Goal: Transaction & Acquisition: Book appointment/travel/reservation

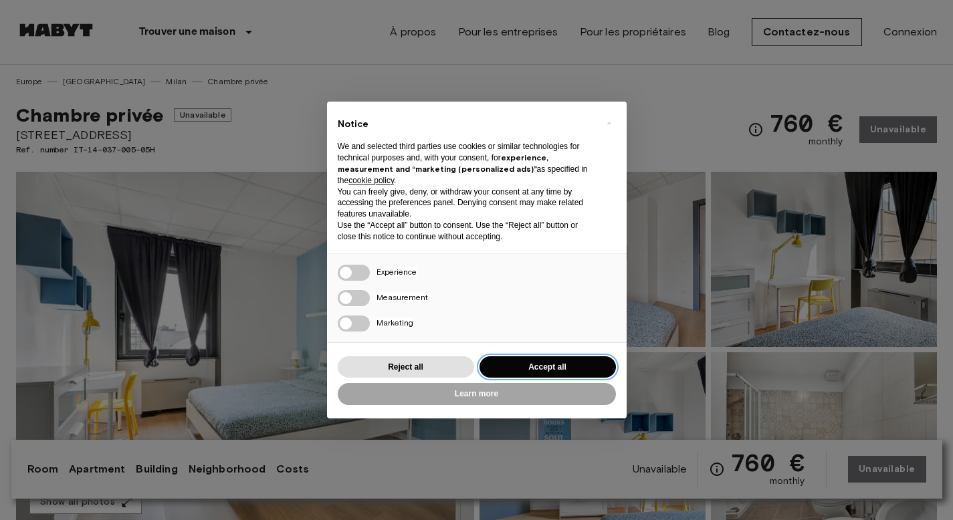
click at [525, 365] on button "Accept all" at bounding box center [547, 367] width 136 height 22
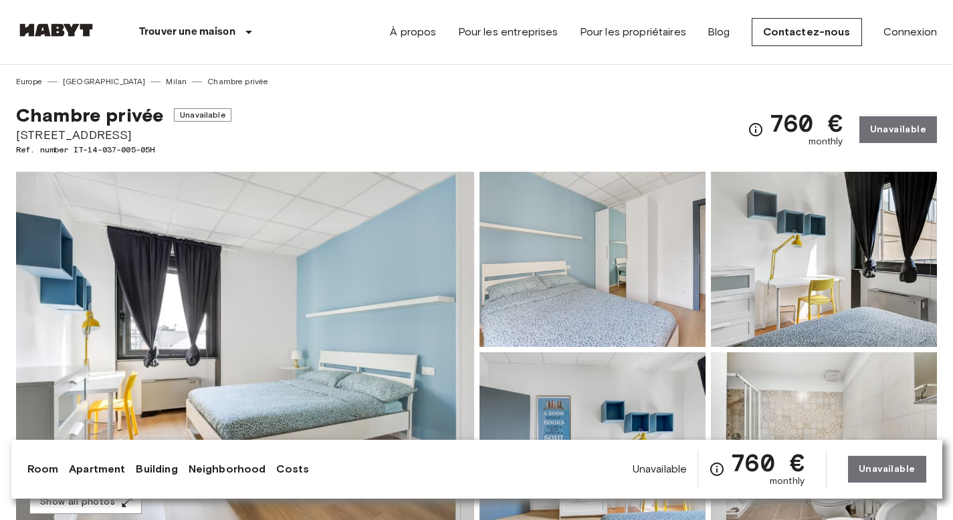
click at [904, 134] on div "760 € monthly Unavailable" at bounding box center [842, 130] width 189 height 52
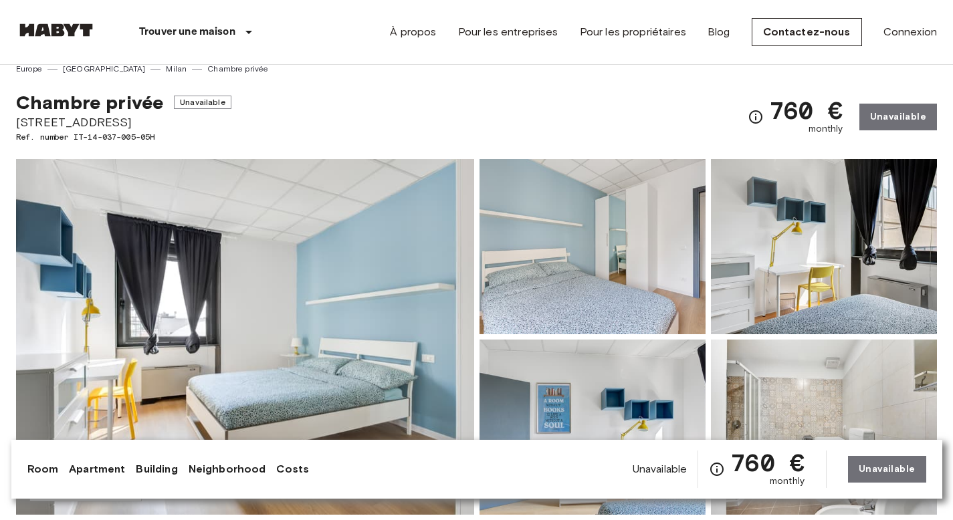
scroll to position [19, 0]
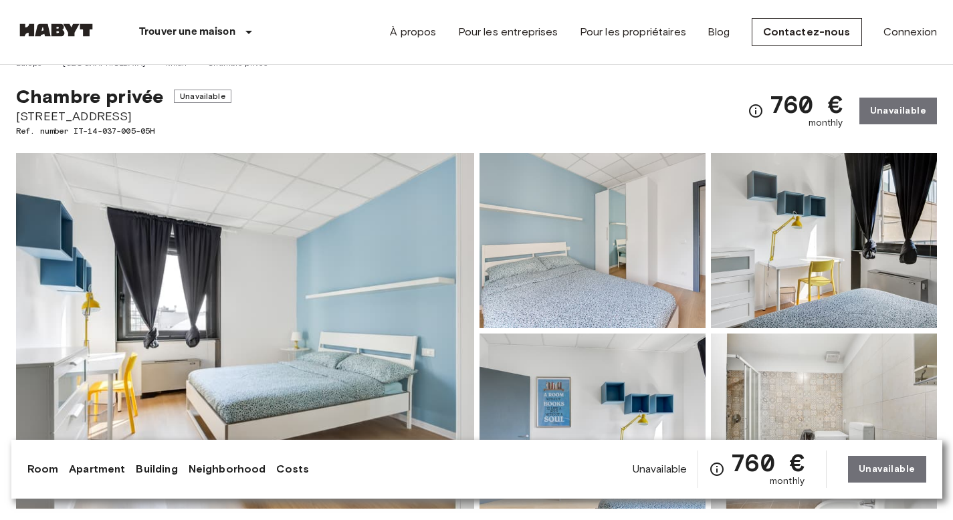
drag, startPoint x: 150, startPoint y: 118, endPoint x: 15, endPoint y: 115, distance: 135.1
copy span "Via Privata Deruta 22"
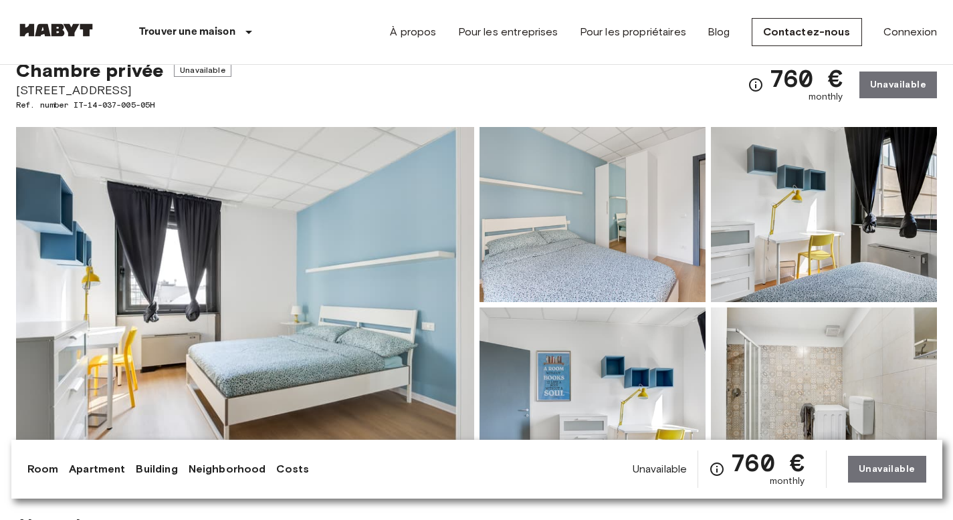
scroll to position [47, 0]
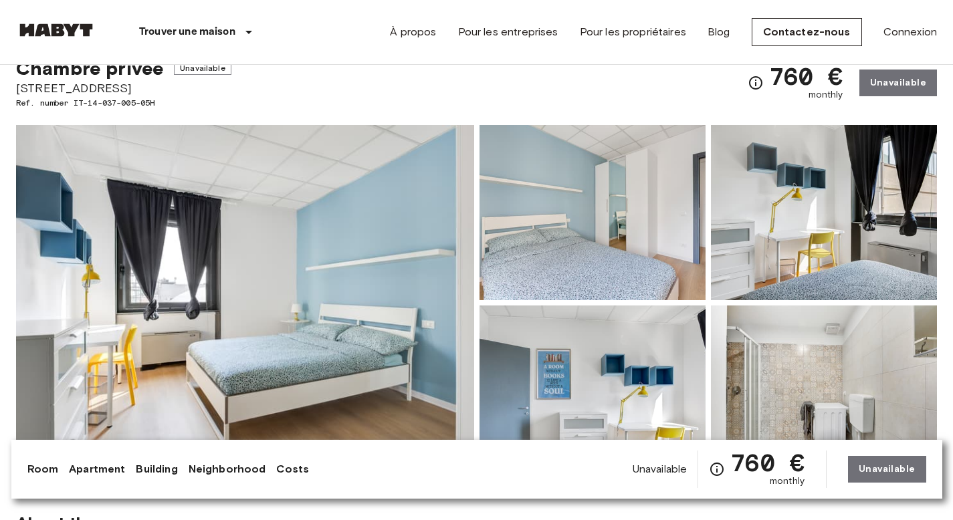
click at [333, 273] on img at bounding box center [245, 303] width 458 height 356
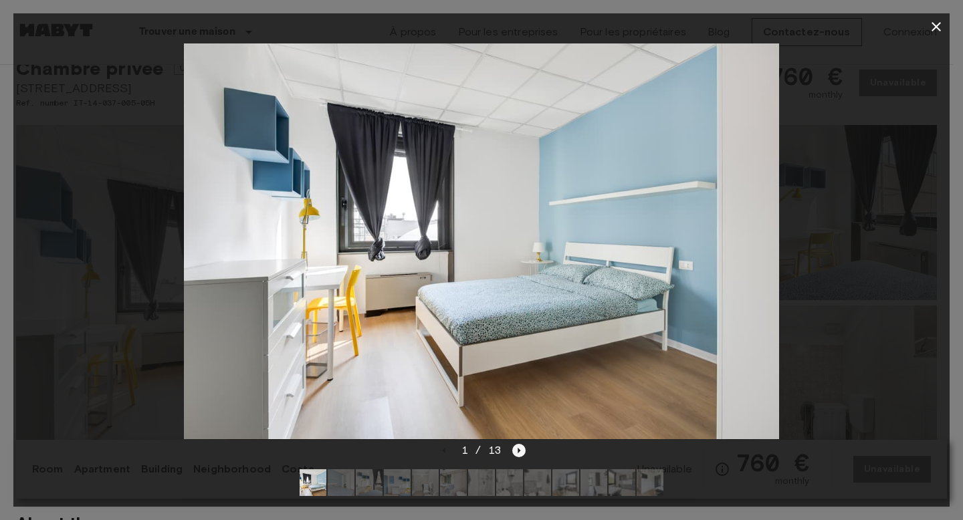
click at [521, 444] on icon "Next image" at bounding box center [518, 450] width 13 height 13
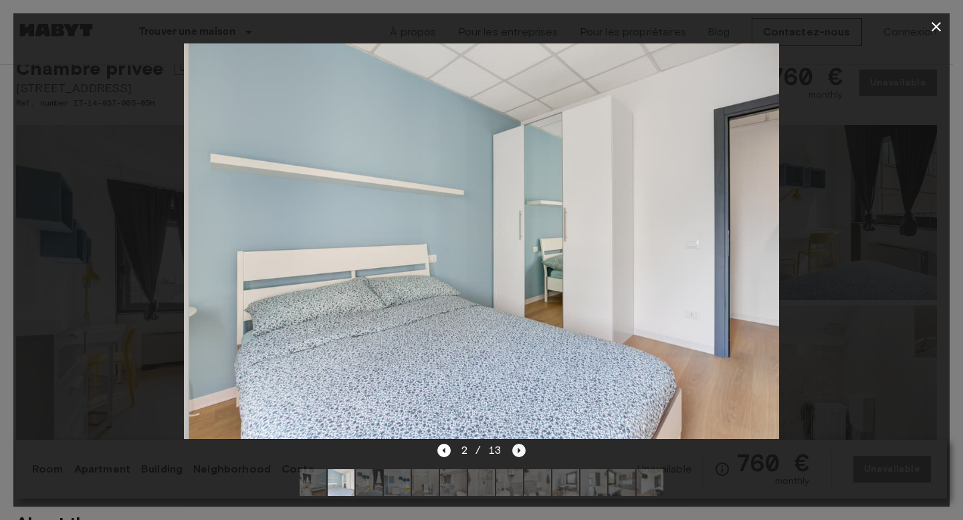
click at [521, 444] on icon "Next image" at bounding box center [518, 450] width 13 height 13
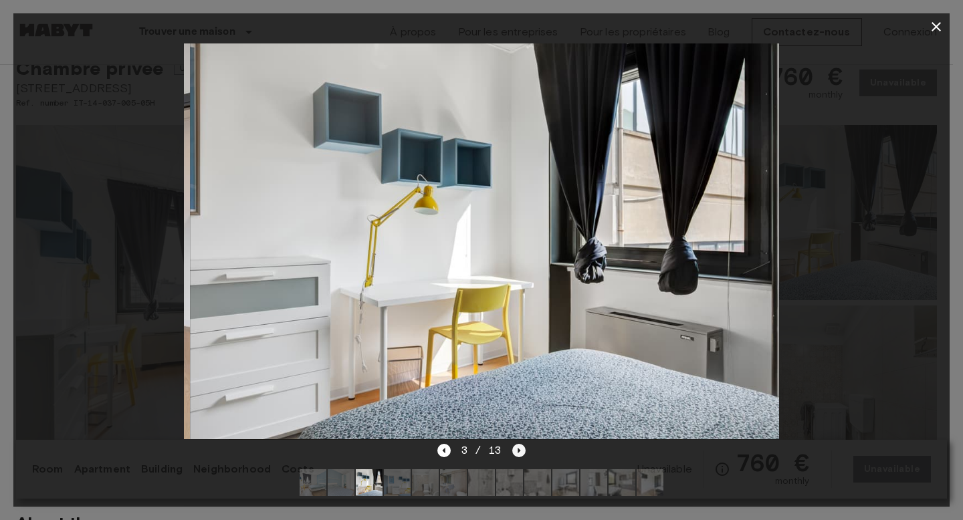
click at [521, 444] on icon "Next image" at bounding box center [518, 450] width 13 height 13
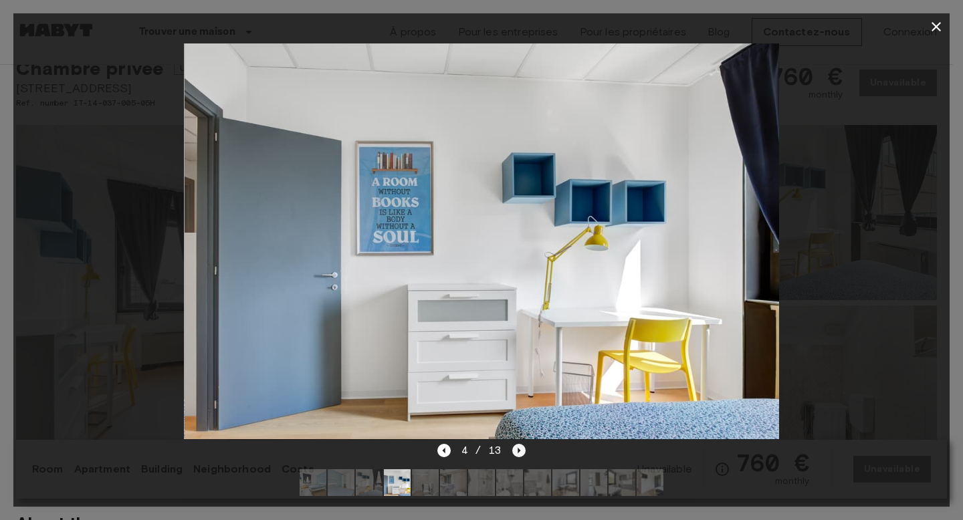
click at [521, 444] on icon "Next image" at bounding box center [518, 450] width 13 height 13
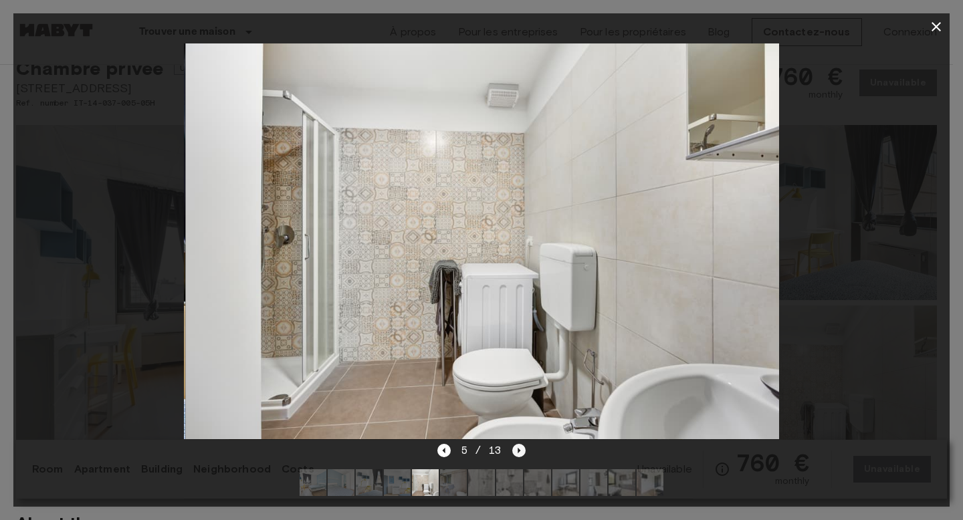
click at [521, 444] on icon "Next image" at bounding box center [518, 450] width 13 height 13
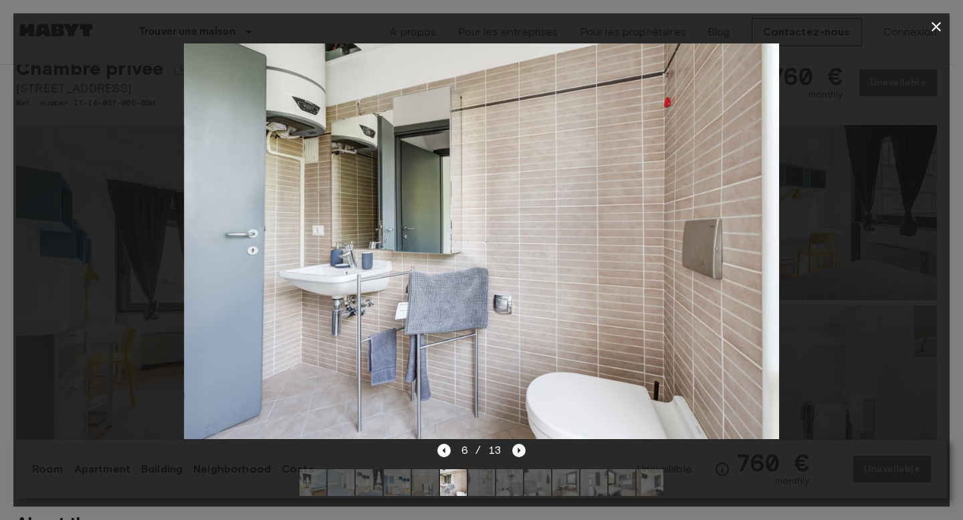
click at [521, 444] on icon "Next image" at bounding box center [518, 450] width 13 height 13
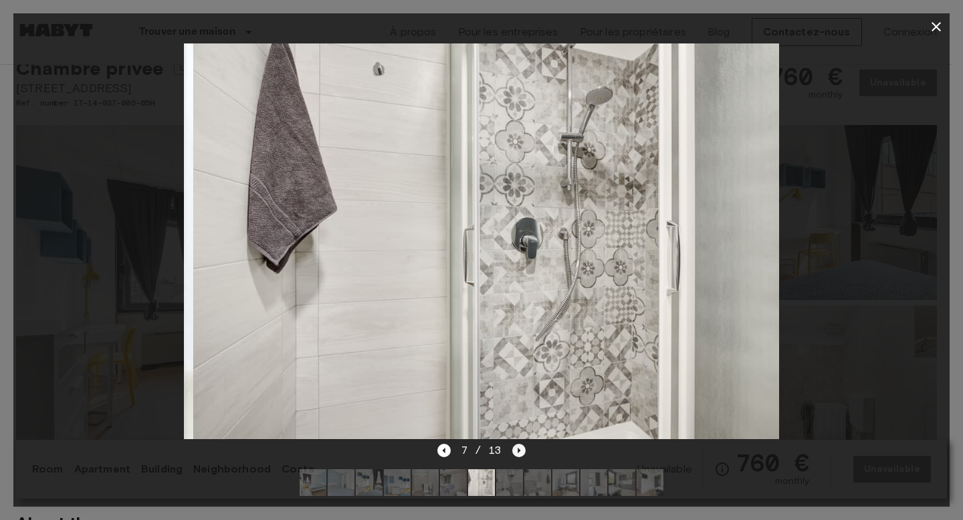
click at [521, 444] on icon "Next image" at bounding box center [518, 450] width 13 height 13
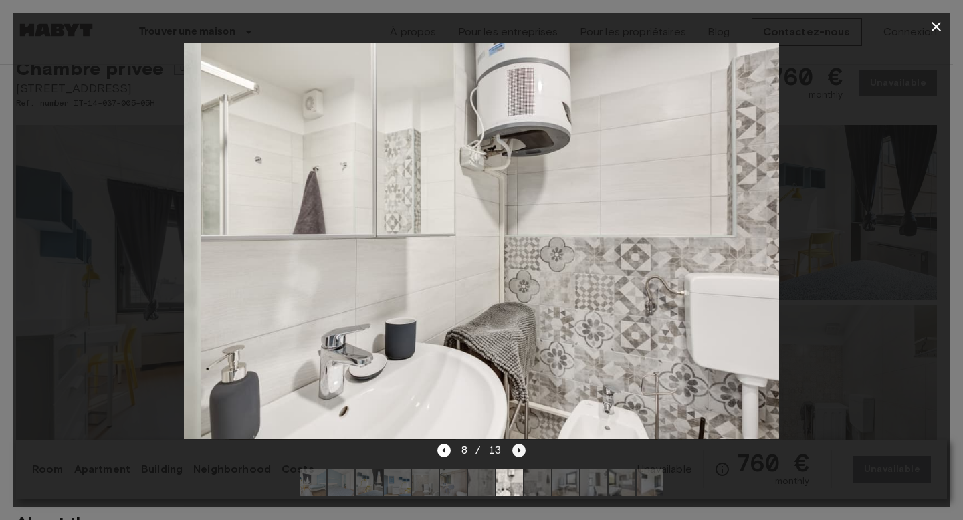
click at [521, 444] on icon "Next image" at bounding box center [518, 450] width 13 height 13
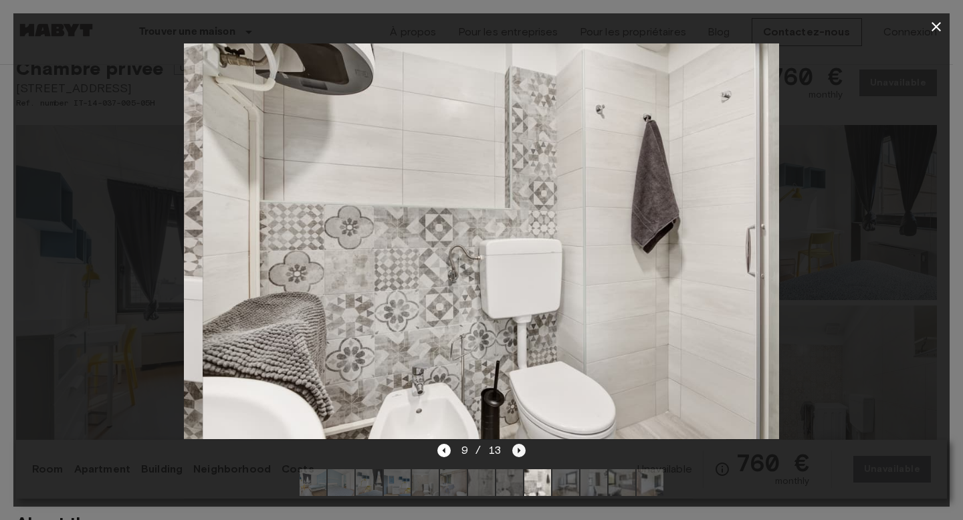
click at [521, 444] on icon "Next image" at bounding box center [518, 450] width 13 height 13
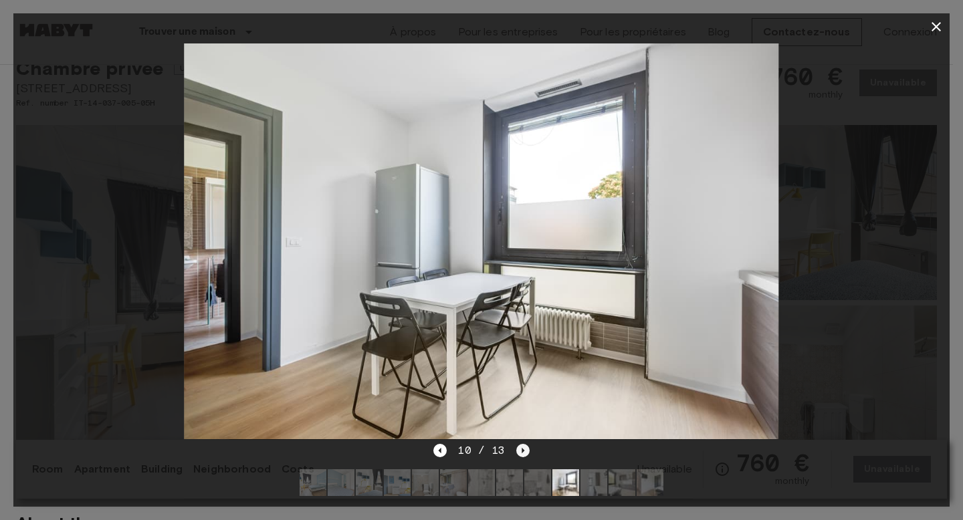
click at [521, 444] on icon "Next image" at bounding box center [522, 450] width 13 height 13
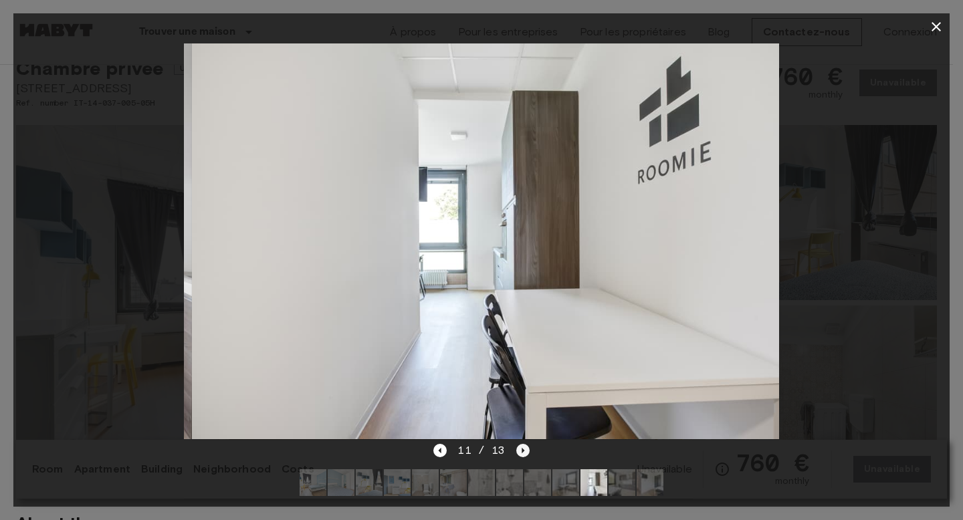
click at [521, 444] on icon "Next image" at bounding box center [522, 450] width 13 height 13
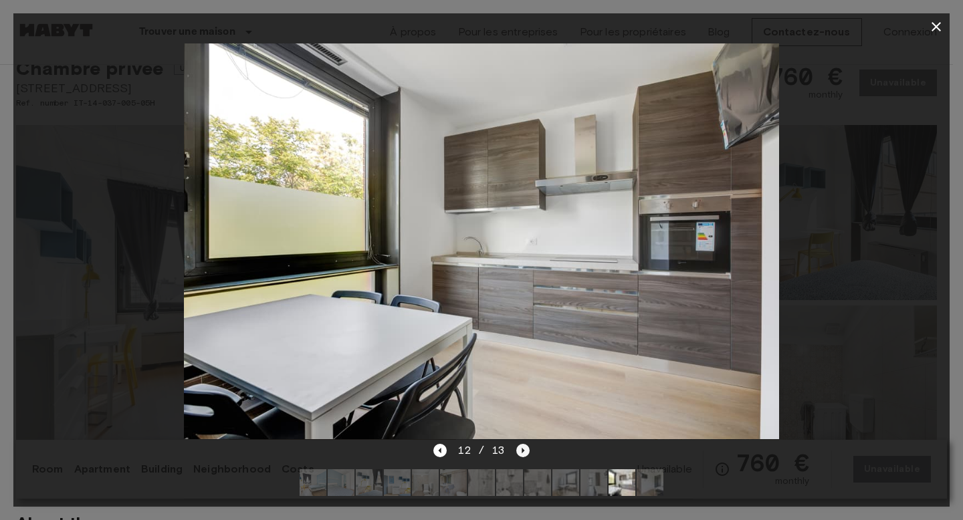
click at [521, 444] on icon "Next image" at bounding box center [522, 450] width 13 height 13
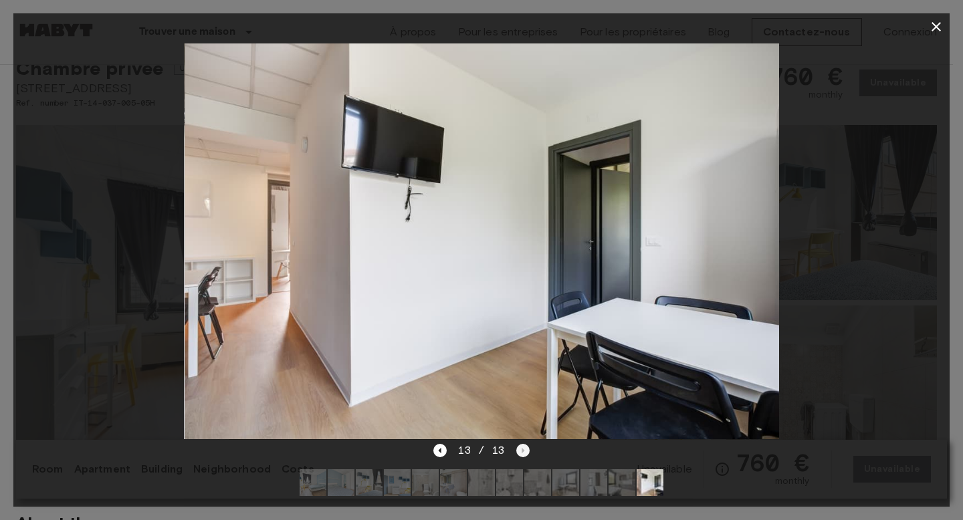
click at [521, 443] on div "13 / 13" at bounding box center [481, 451] width 96 height 16
click at [437, 443] on div "13 / 13" at bounding box center [481, 451] width 96 height 16
click at [437, 444] on icon "Previous image" at bounding box center [439, 450] width 13 height 13
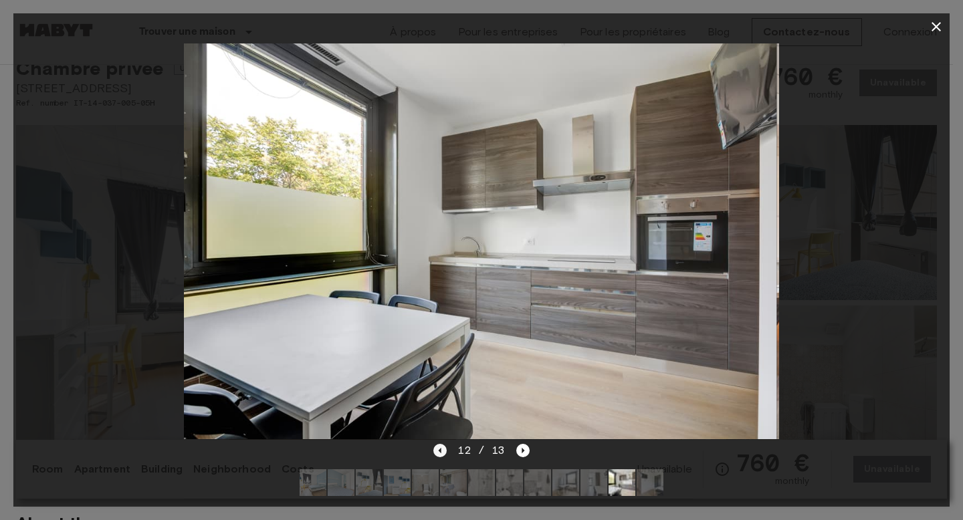
click at [437, 444] on icon "Previous image" at bounding box center [439, 450] width 13 height 13
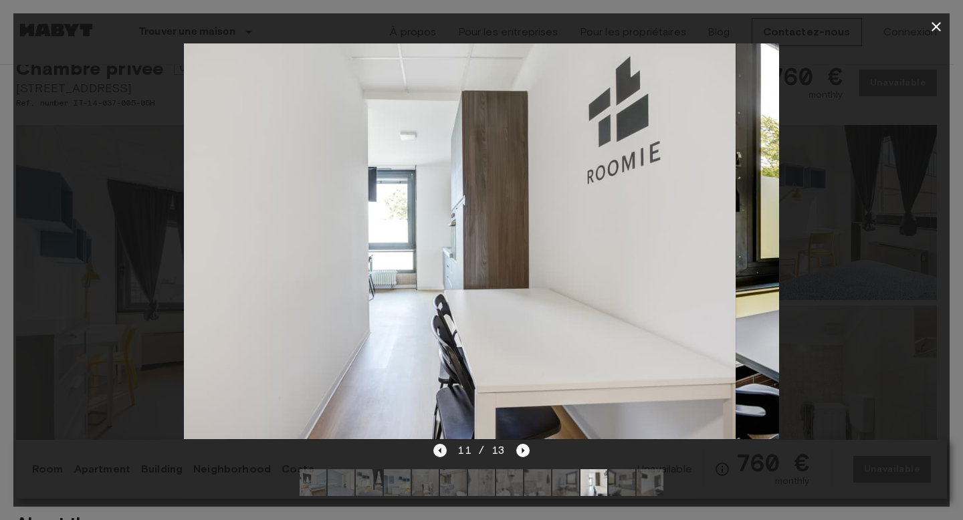
click at [437, 444] on icon "Previous image" at bounding box center [439, 450] width 13 height 13
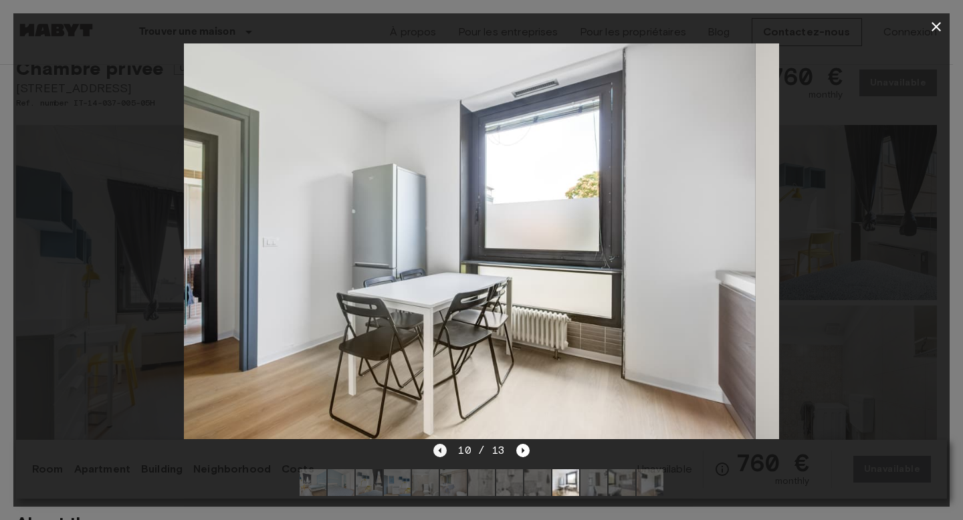
click at [437, 444] on icon "Previous image" at bounding box center [439, 450] width 13 height 13
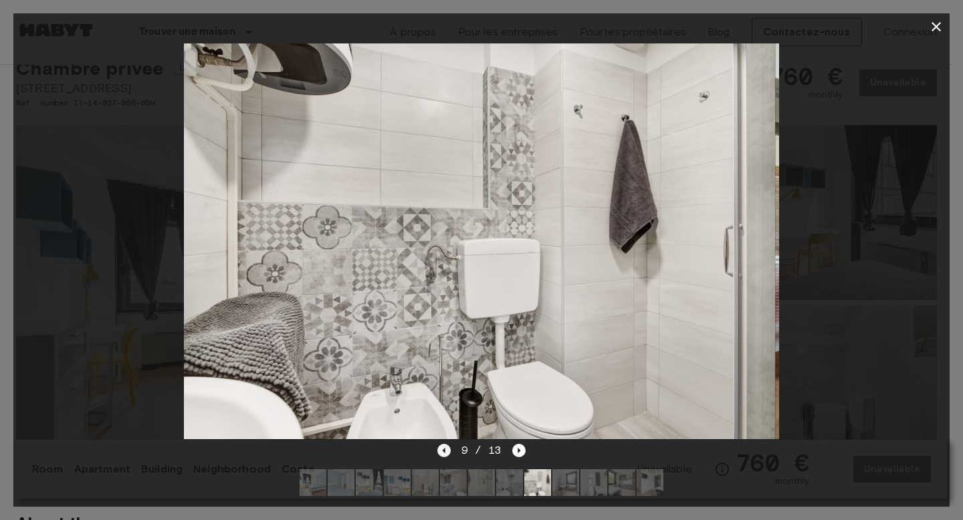
click at [437, 444] on icon "Previous image" at bounding box center [443, 450] width 13 height 13
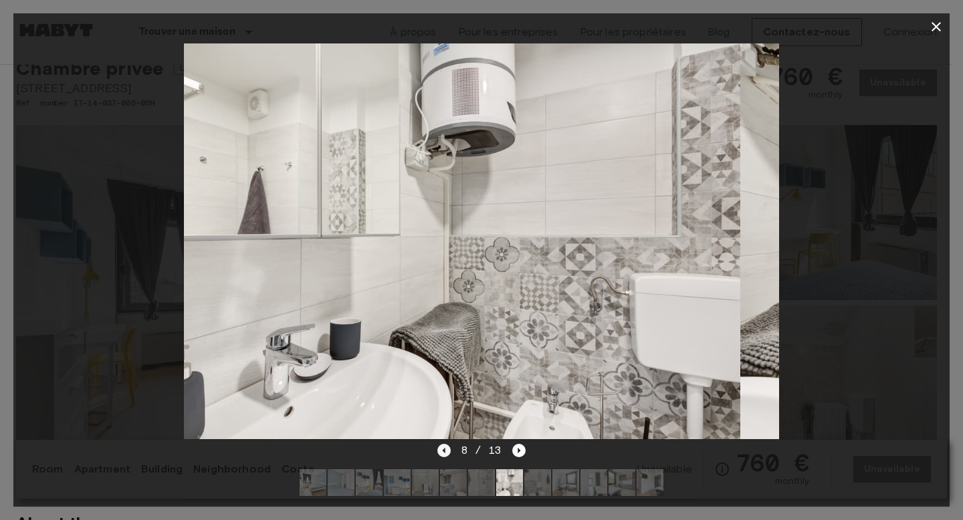
click at [437, 444] on icon "Previous image" at bounding box center [443, 450] width 13 height 13
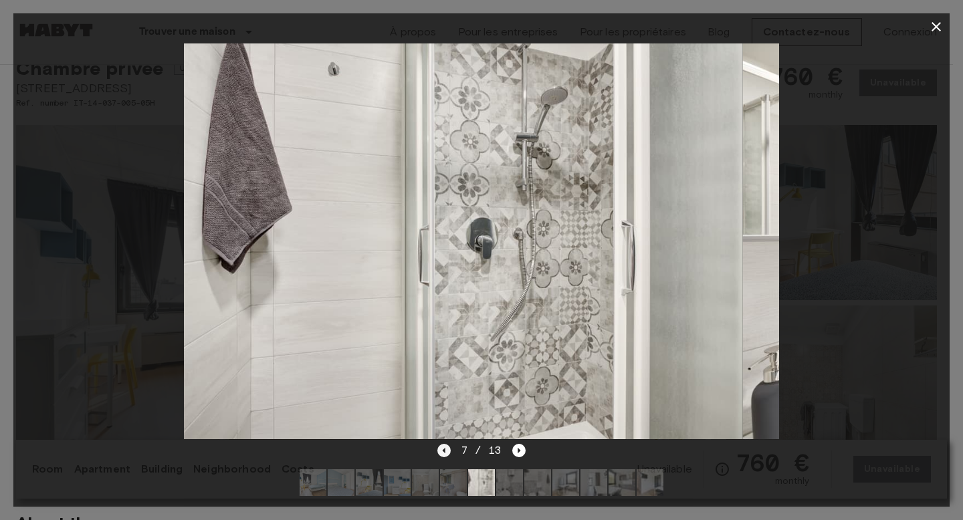
click at [437, 444] on icon "Previous image" at bounding box center [443, 450] width 13 height 13
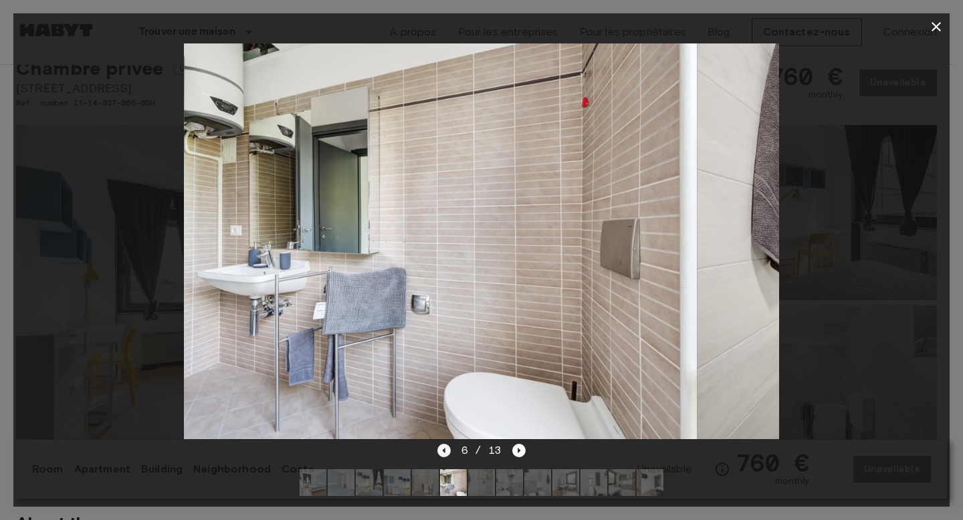
click at [437, 444] on icon "Previous image" at bounding box center [443, 450] width 13 height 13
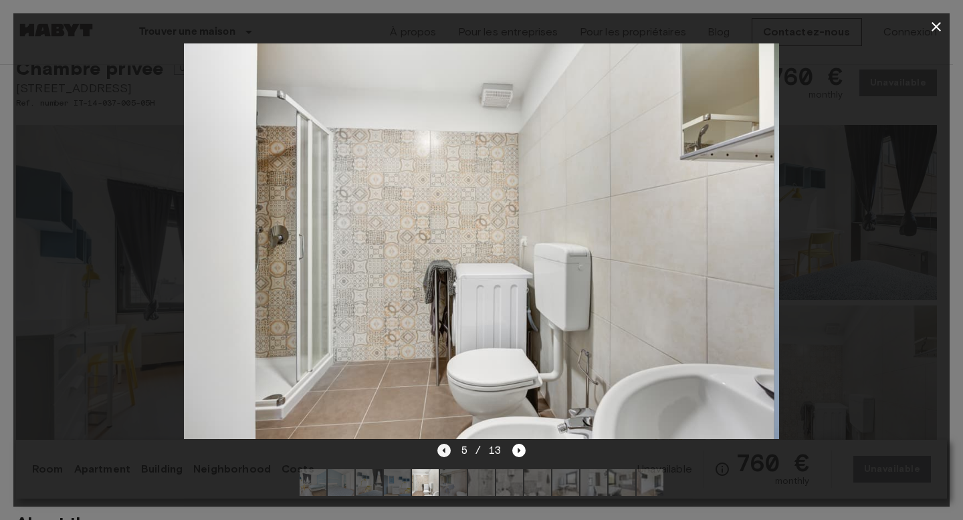
click at [437, 444] on icon "Previous image" at bounding box center [443, 450] width 13 height 13
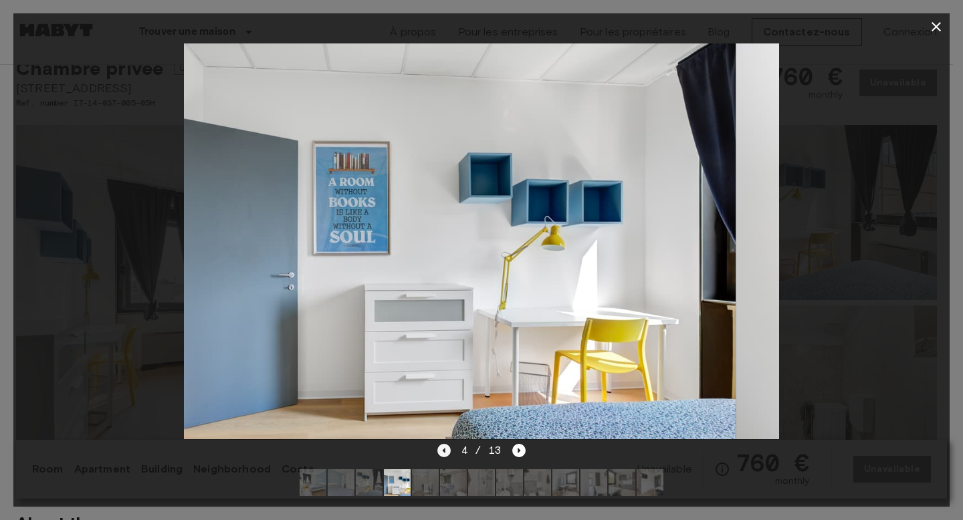
click at [437, 444] on icon "Previous image" at bounding box center [443, 450] width 13 height 13
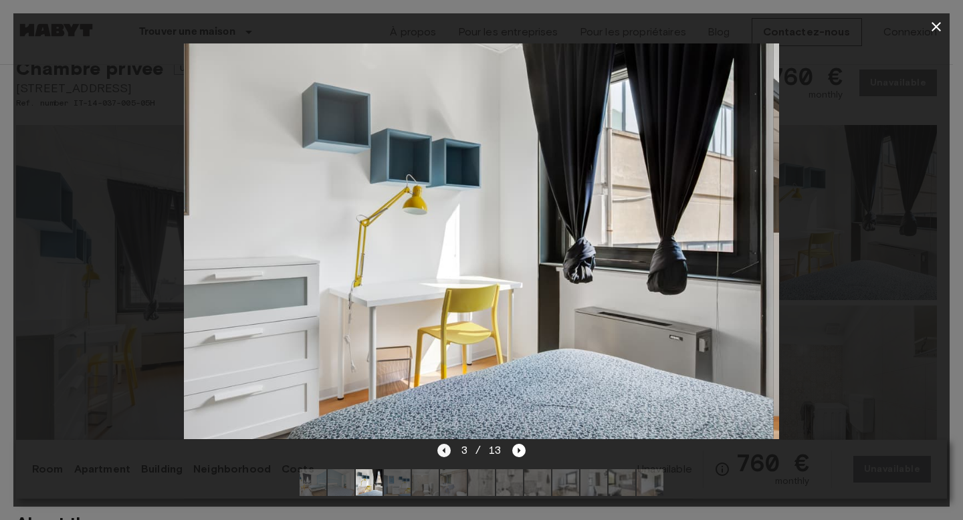
click at [437, 444] on icon "Previous image" at bounding box center [443, 450] width 13 height 13
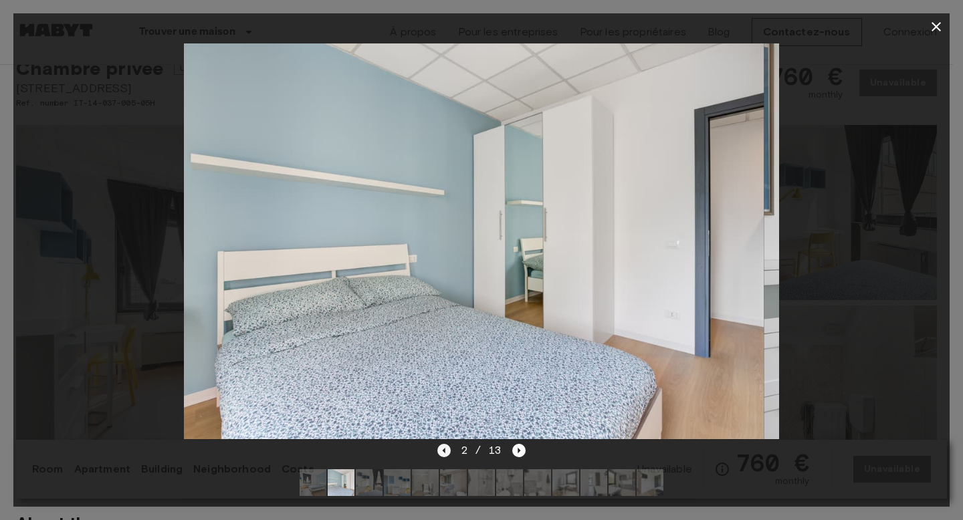
click at [437, 444] on icon "Previous image" at bounding box center [443, 450] width 13 height 13
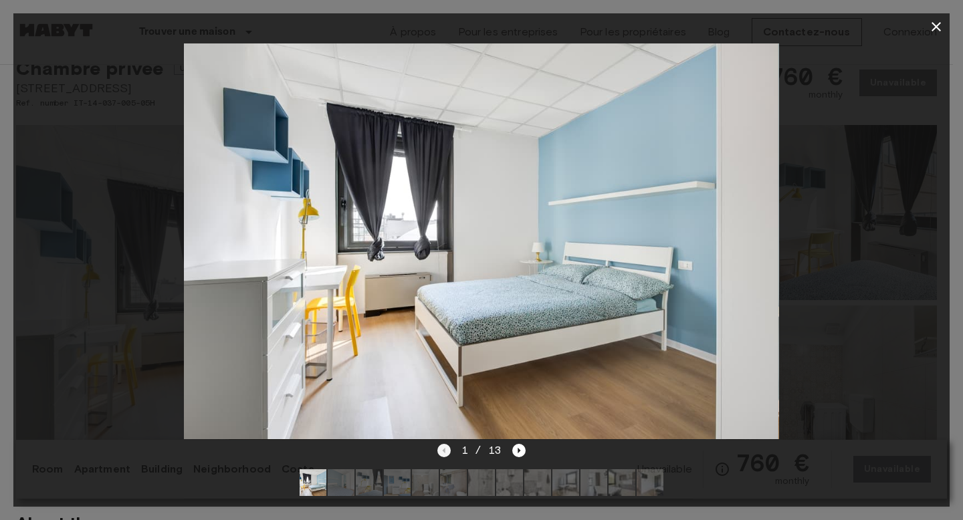
click at [437, 443] on div "1 / 13" at bounding box center [481, 451] width 89 height 16
click at [931, 27] on icon "button" at bounding box center [936, 27] width 16 height 16
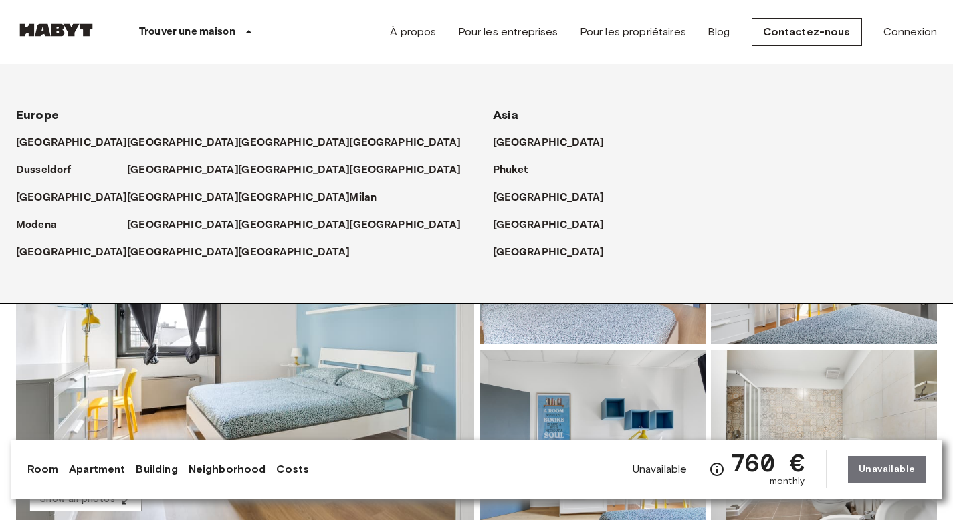
scroll to position [0, 0]
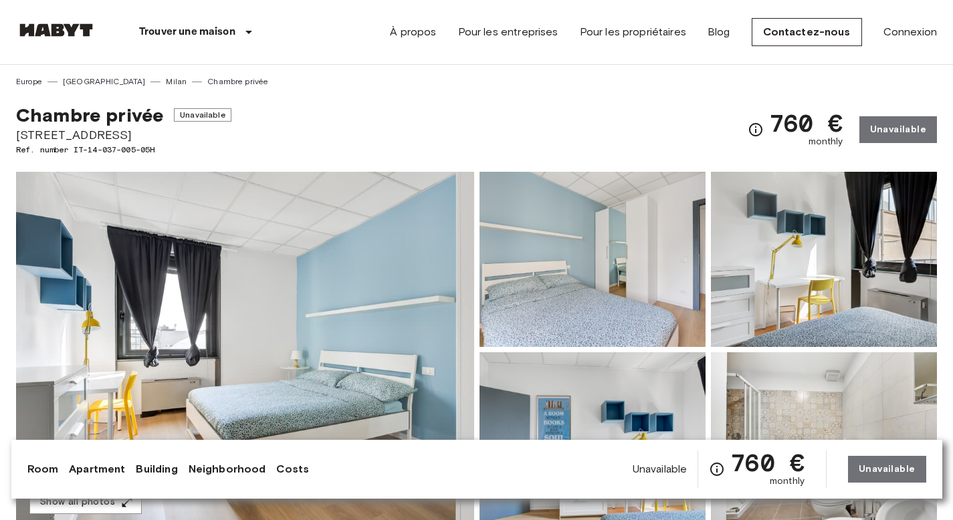
click at [51, 29] on img at bounding box center [56, 29] width 80 height 13
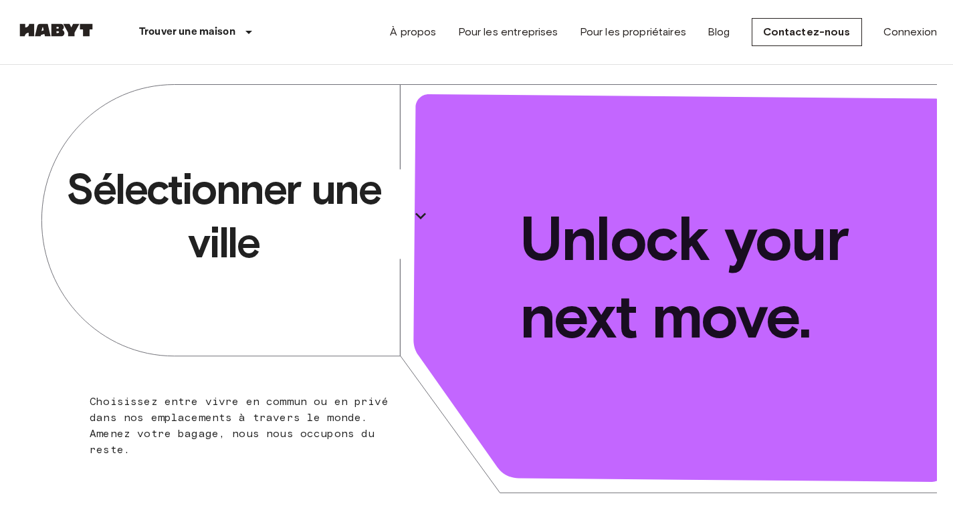
click at [275, 225] on p "Sélectionner une ville" at bounding box center [224, 215] width 362 height 107
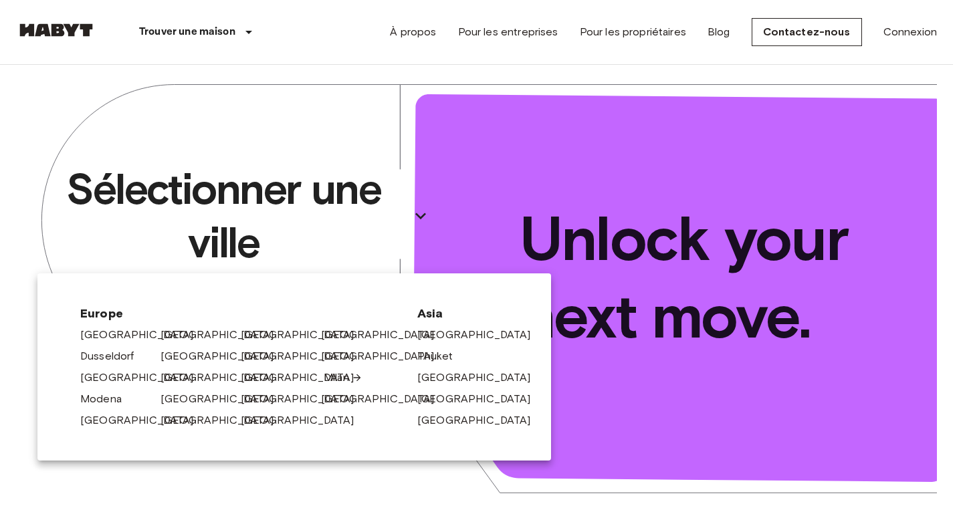
click at [336, 375] on link "Milan" at bounding box center [343, 378] width 39 height 16
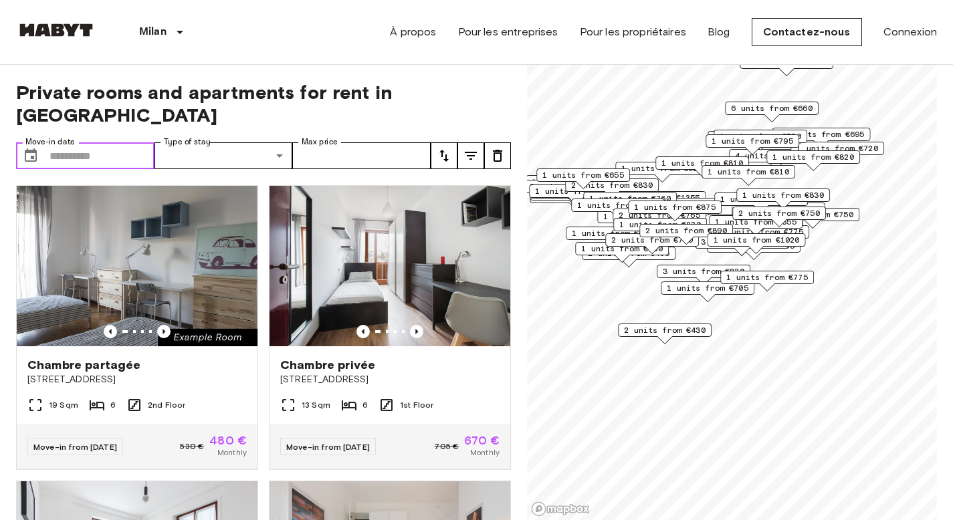
click at [96, 142] on input "Move-in date" at bounding box center [101, 155] width 105 height 27
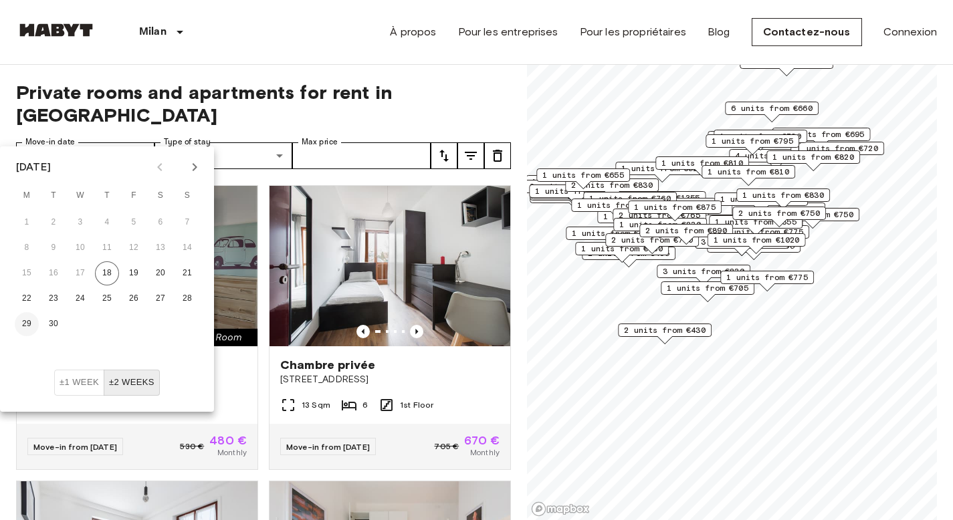
click at [26, 322] on button "29" at bounding box center [27, 324] width 24 height 24
type input "**********"
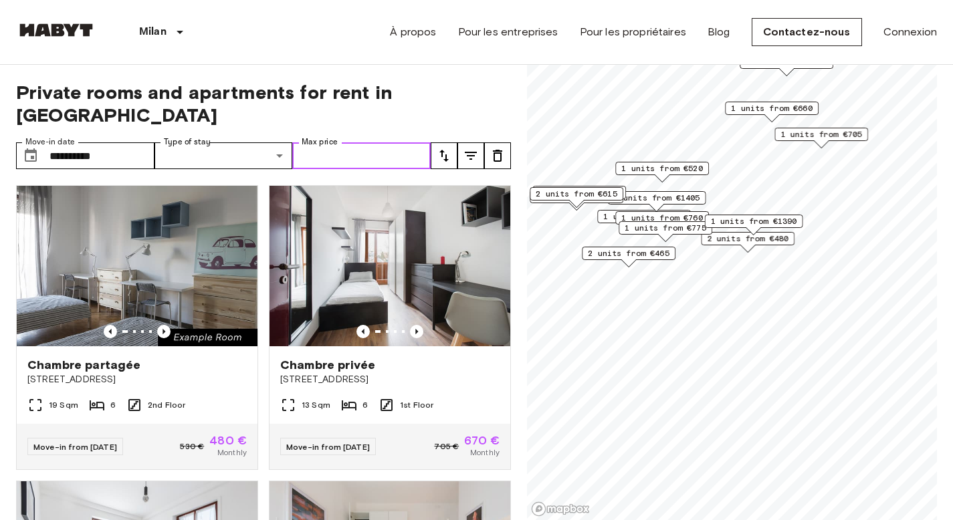
click at [330, 142] on input "Max price" at bounding box center [361, 155] width 138 height 27
type input "***"
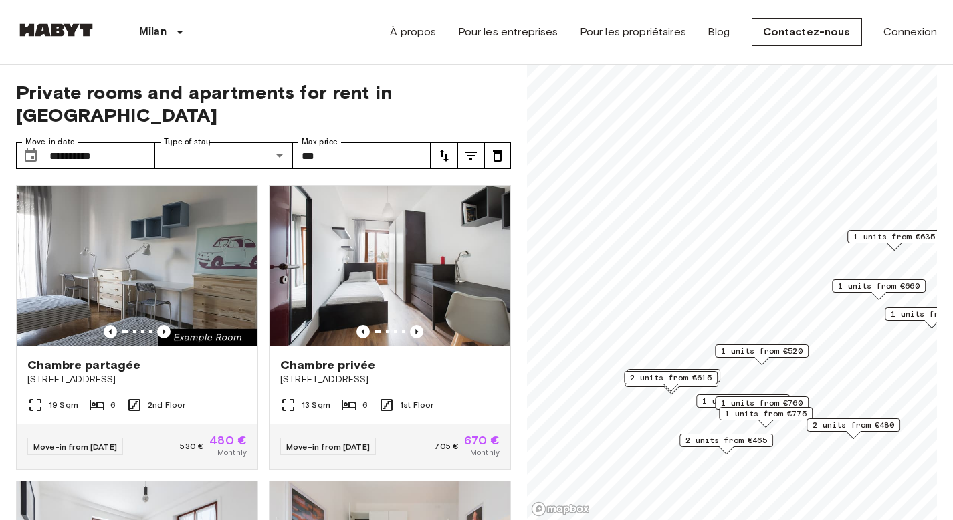
click at [732, 348] on span "1 units from €520" at bounding box center [762, 351] width 82 height 12
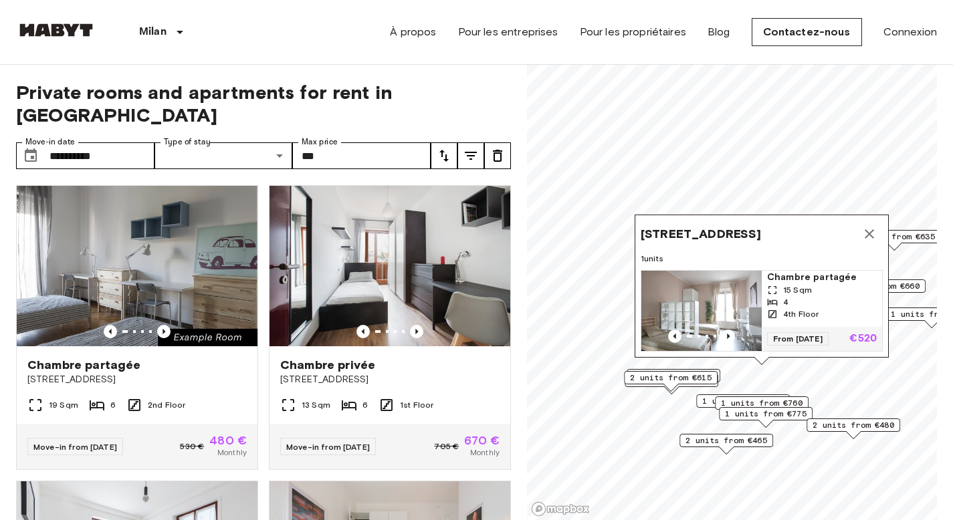
click at [726, 288] on img "Map marker" at bounding box center [701, 311] width 120 height 80
click at [683, 379] on span "2 units from €615" at bounding box center [671, 378] width 82 height 12
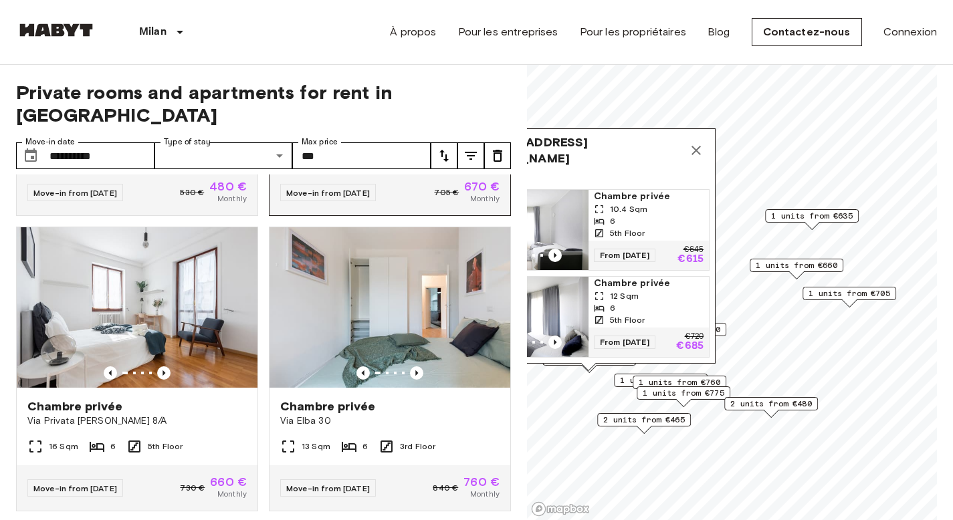
scroll to position [271, 0]
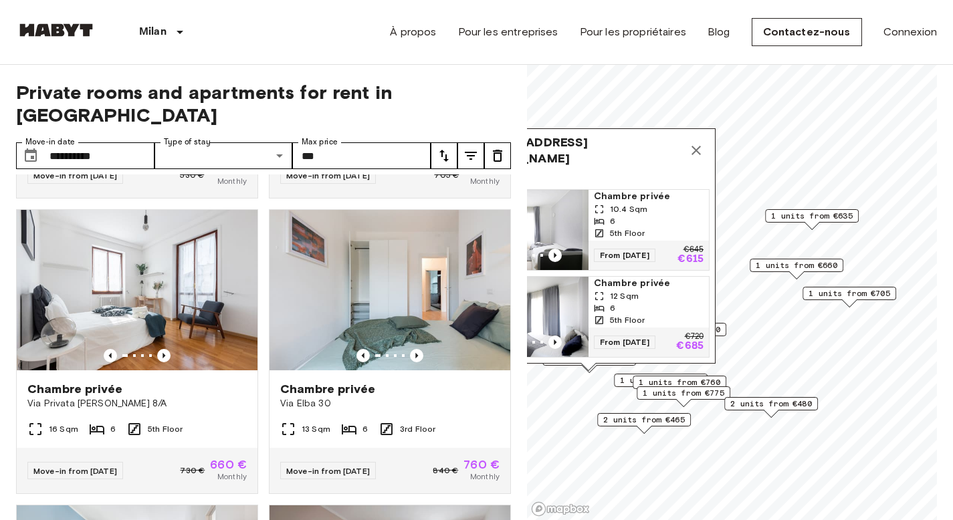
click at [695, 146] on icon "Map marker" at bounding box center [695, 150] width 9 height 9
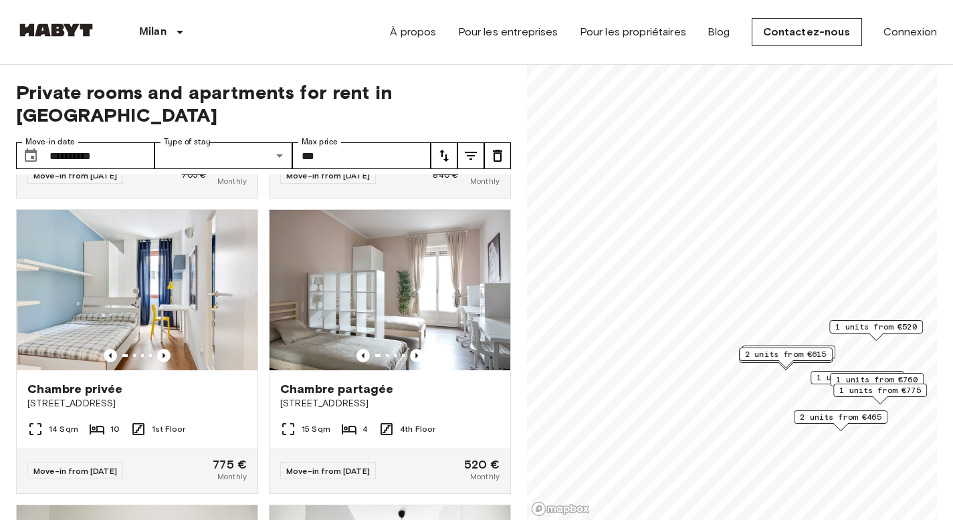
click at [772, 356] on span "2 units from €615" at bounding box center [786, 354] width 82 height 12
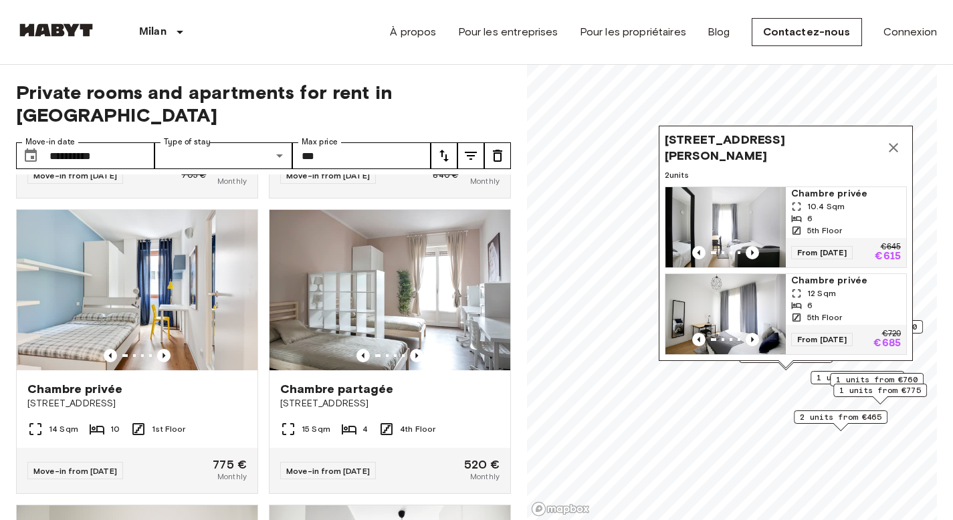
click at [745, 292] on img "Map marker" at bounding box center [725, 314] width 120 height 80
click at [765, 197] on img "Map marker" at bounding box center [725, 227] width 120 height 80
click at [749, 333] on icon "Previous image" at bounding box center [752, 339] width 13 height 13
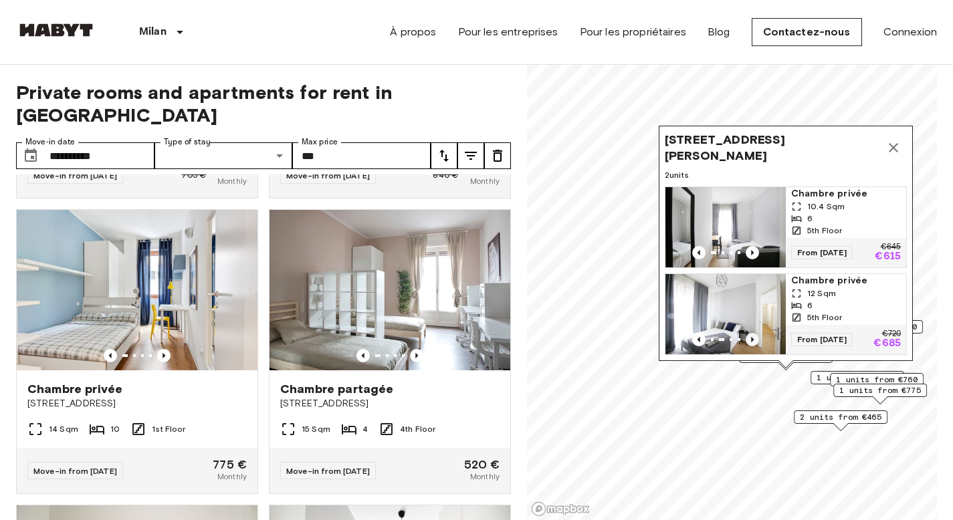
click at [749, 333] on icon "Previous image" at bounding box center [752, 339] width 13 height 13
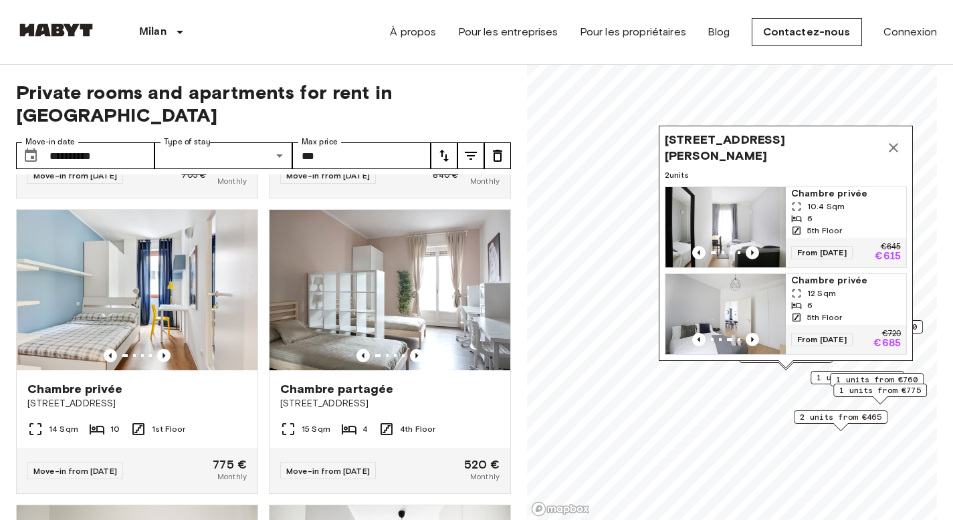
click at [861, 300] on div "6" at bounding box center [846, 306] width 110 height 12
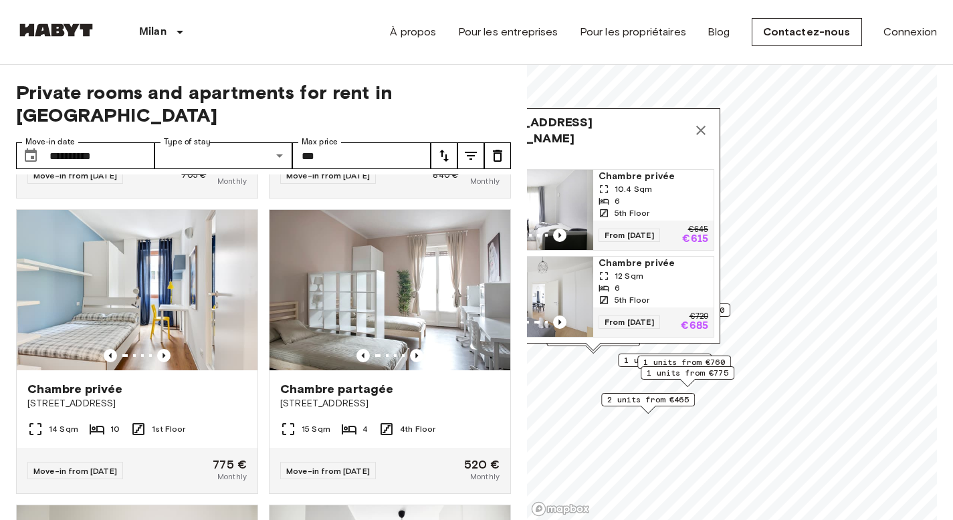
click at [701, 126] on icon "Map marker" at bounding box center [700, 130] width 9 height 9
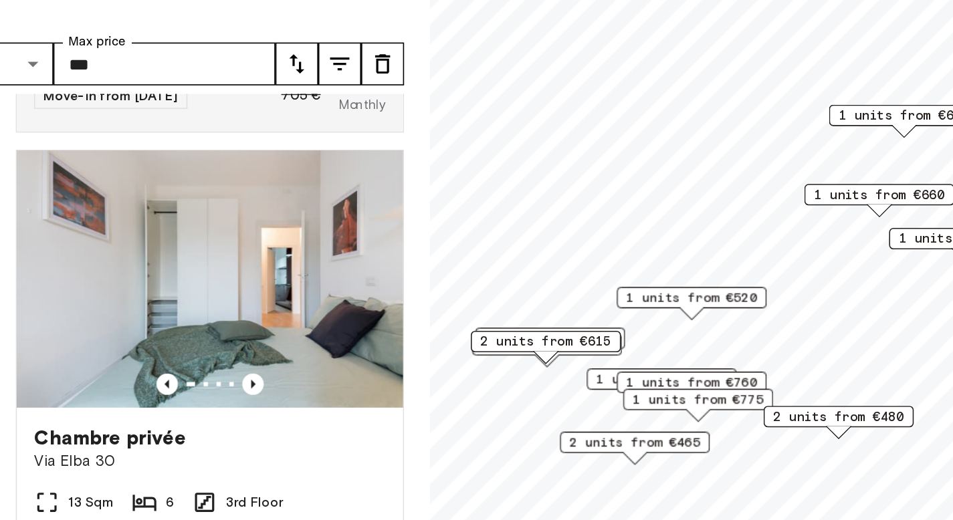
click at [635, 351] on span "1 units from €670" at bounding box center [672, 352] width 82 height 12
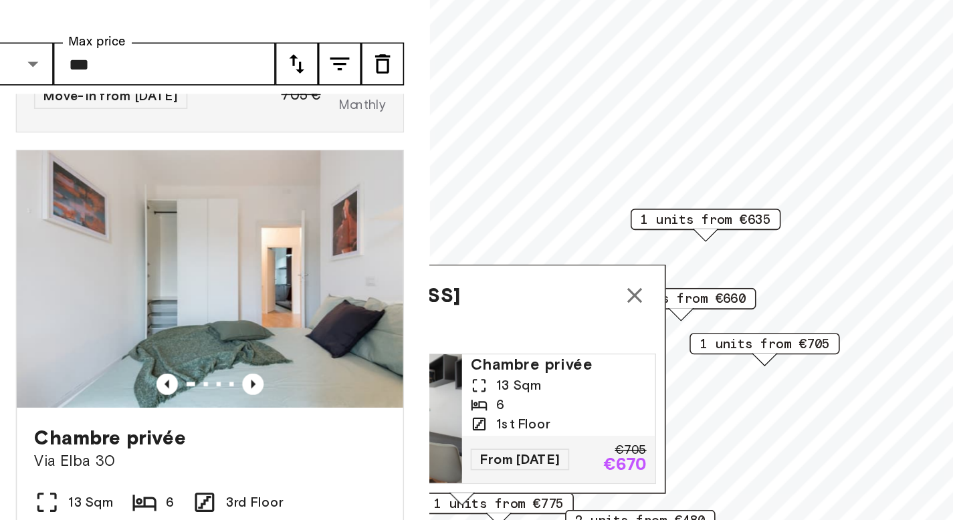
click at [687, 257] on span "1 units from €635" at bounding box center [699, 253] width 82 height 12
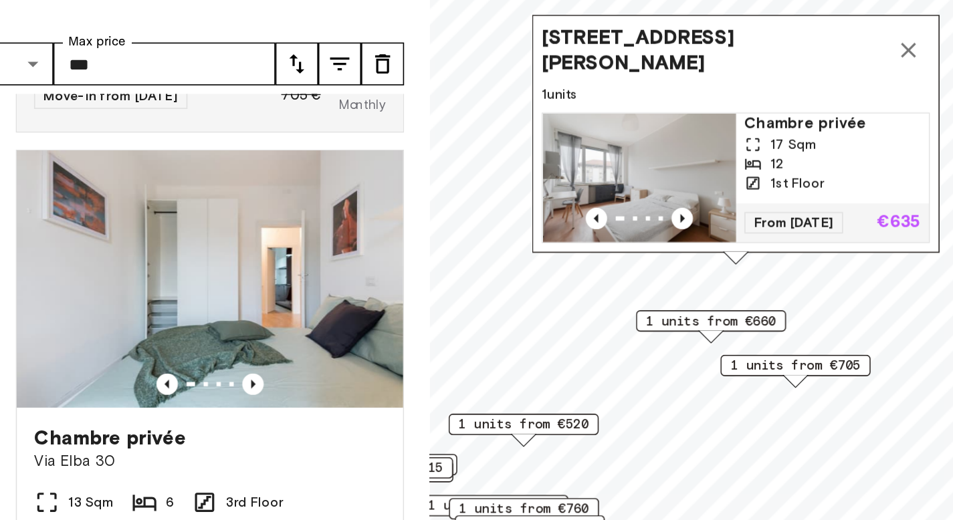
click at [621, 131] on span "Via Ernesto Breda 152, 20126 Milano, IT" at bounding box center [703, 147] width 215 height 32
click at [709, 197] on img "Map marker" at bounding box center [657, 227] width 120 height 80
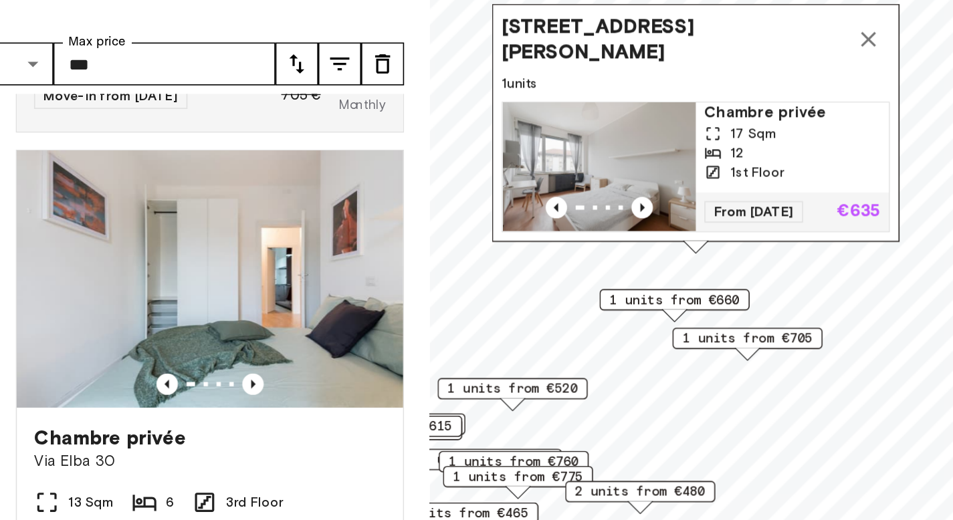
click at [802, 132] on icon "Map marker" at bounding box center [800, 140] width 16 height 16
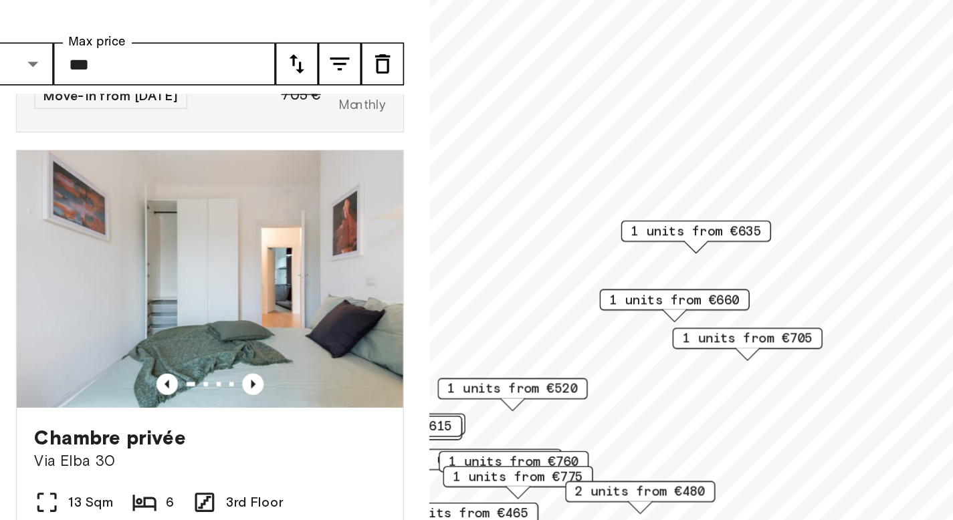
click at [604, 357] on span "1 units from €520" at bounding box center [579, 358] width 82 height 12
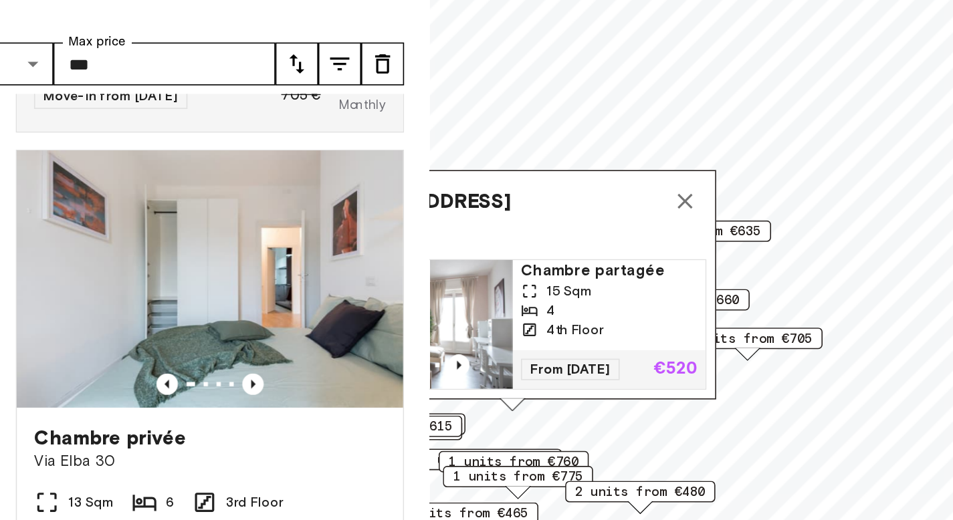
click at [646, 316] on div "4th Floor" at bounding box center [639, 322] width 110 height 12
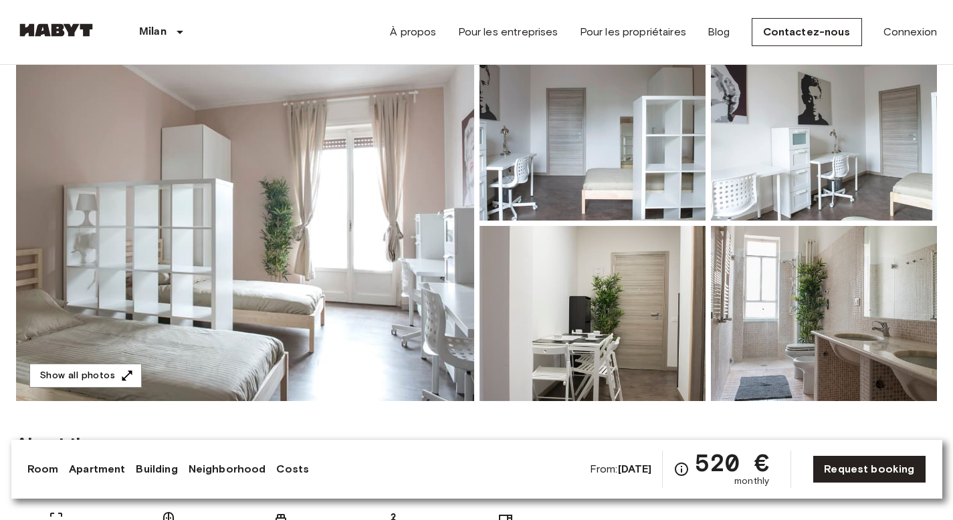
scroll to position [116, 0]
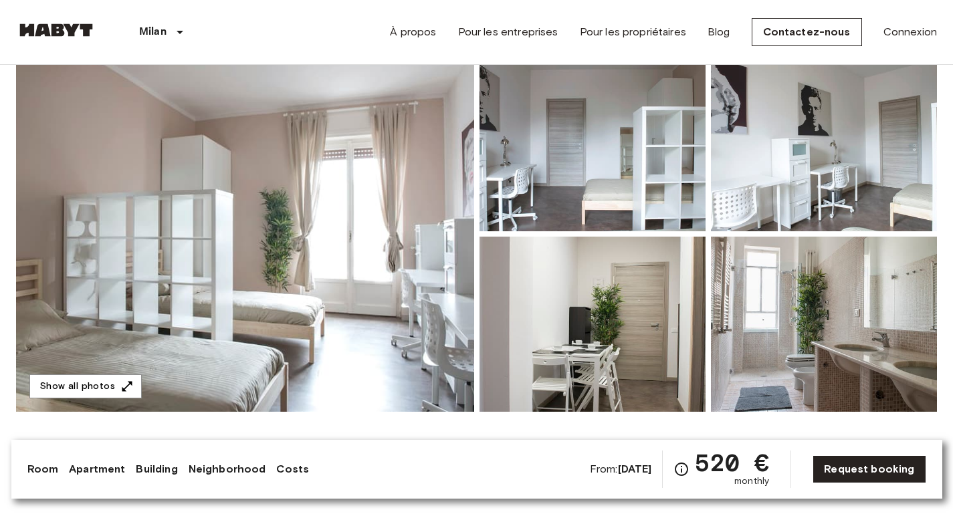
click at [731, 251] on img at bounding box center [824, 324] width 226 height 175
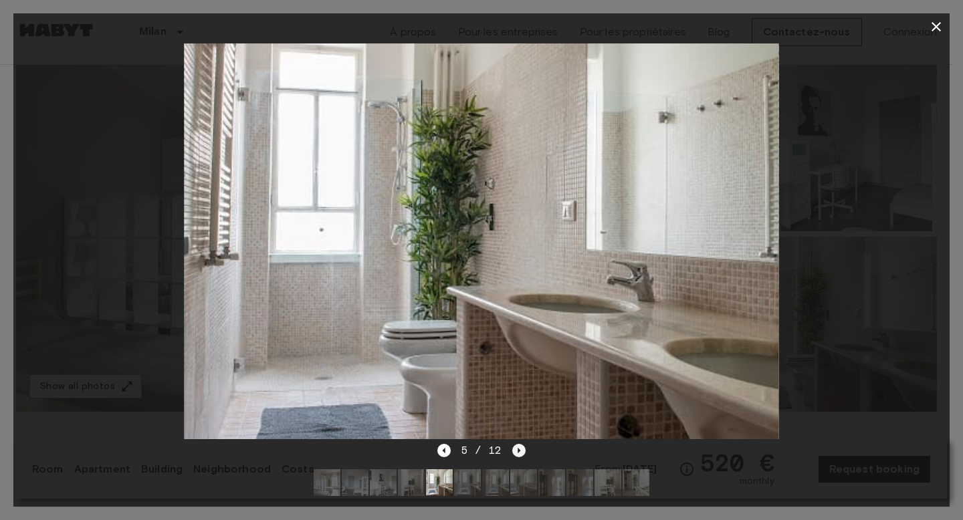
click at [524, 446] on icon "Next image" at bounding box center [518, 450] width 13 height 13
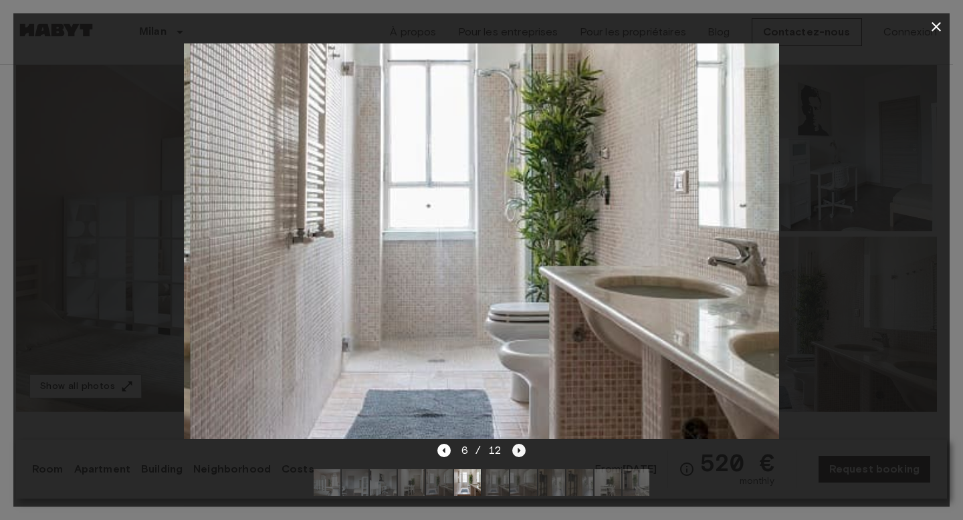
click at [524, 446] on icon "Next image" at bounding box center [518, 450] width 13 height 13
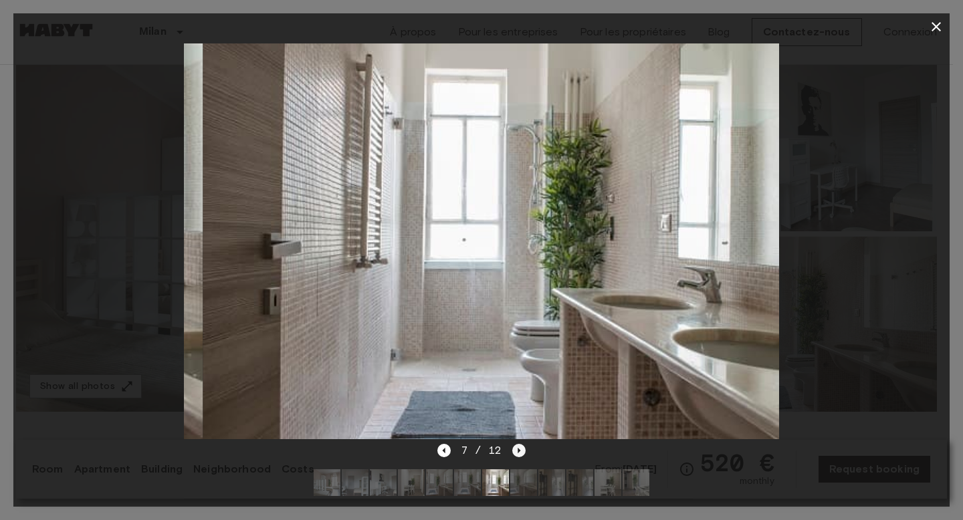
click at [524, 446] on icon "Next image" at bounding box center [518, 450] width 13 height 13
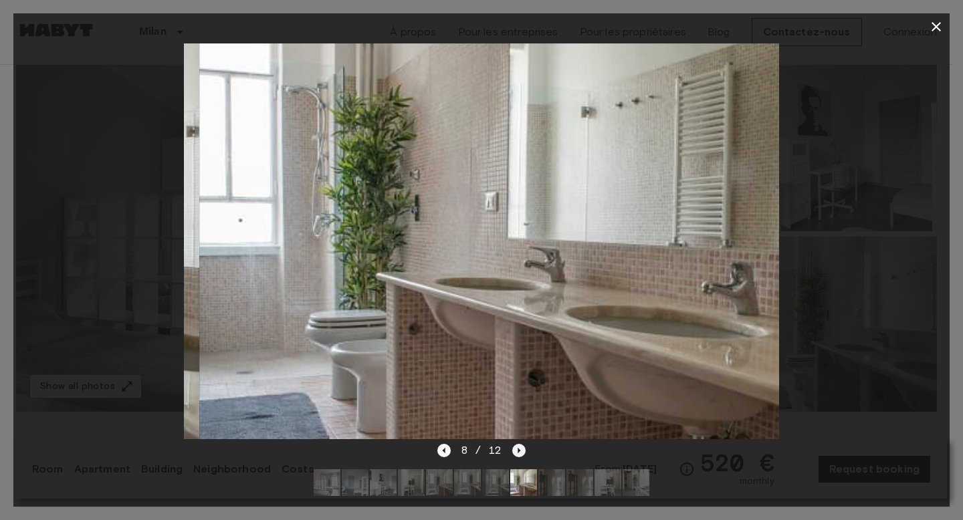
click at [524, 446] on icon "Next image" at bounding box center [518, 450] width 13 height 13
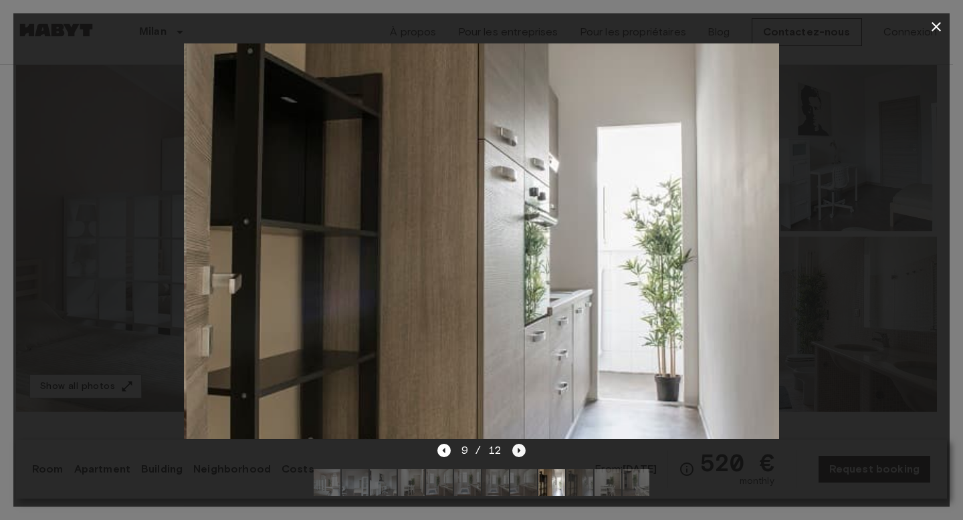
click at [524, 446] on icon "Next image" at bounding box center [518, 450] width 13 height 13
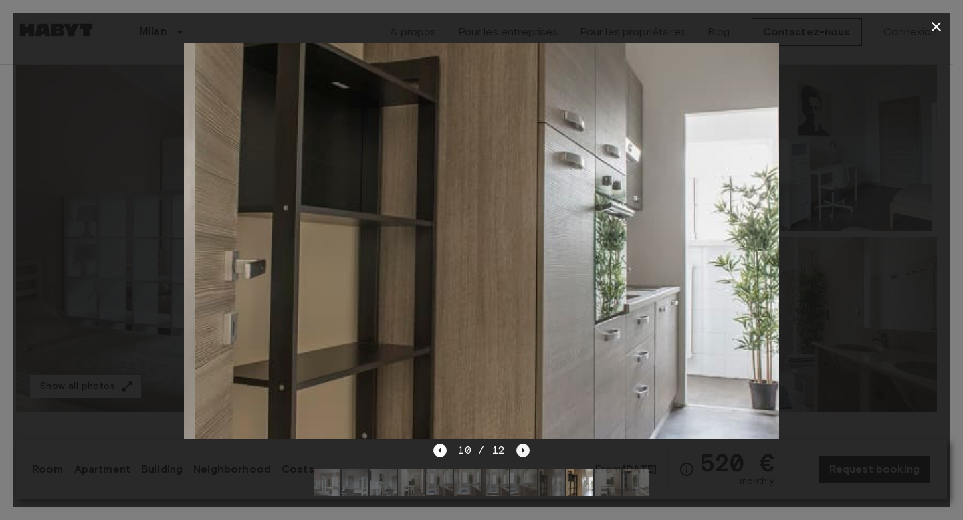
click at [524, 446] on icon "Next image" at bounding box center [522, 450] width 13 height 13
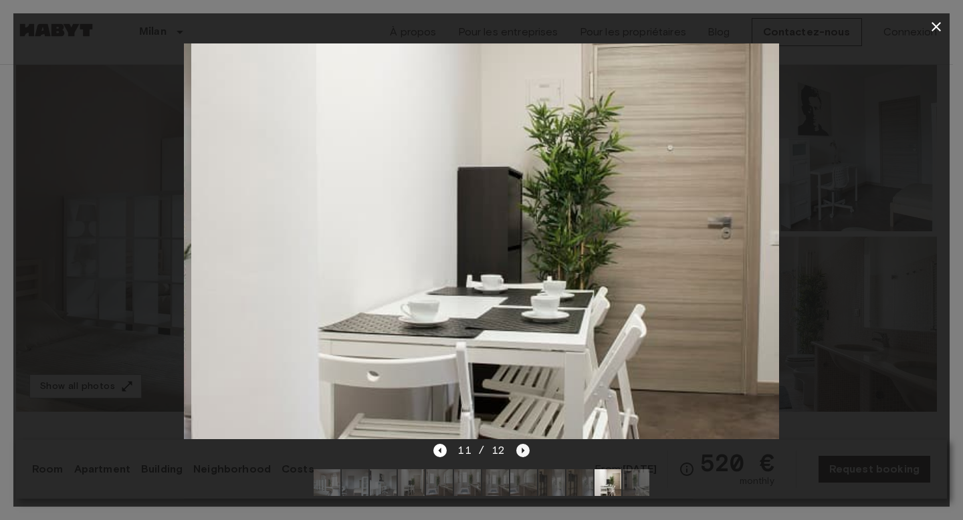
click at [524, 446] on icon "Next image" at bounding box center [522, 450] width 13 height 13
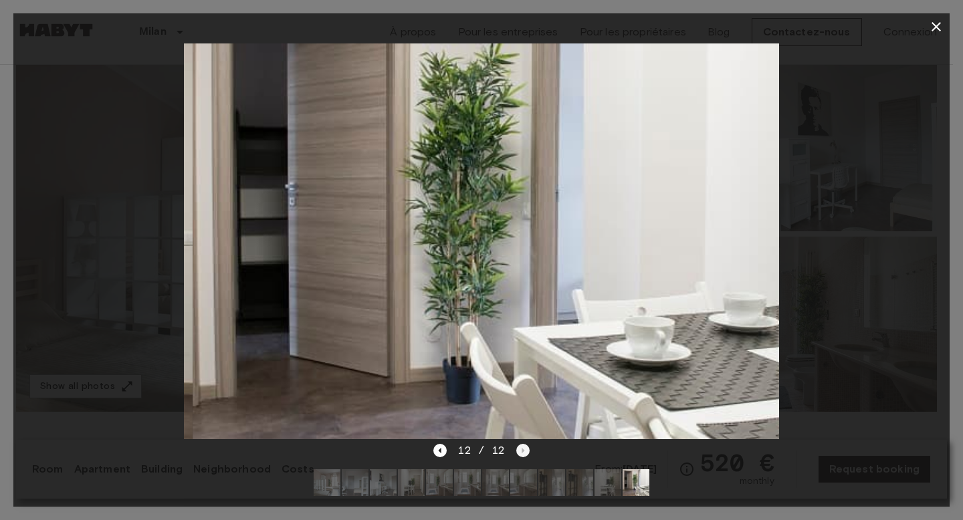
click at [524, 446] on div "12 / 12" at bounding box center [481, 451] width 96 height 16
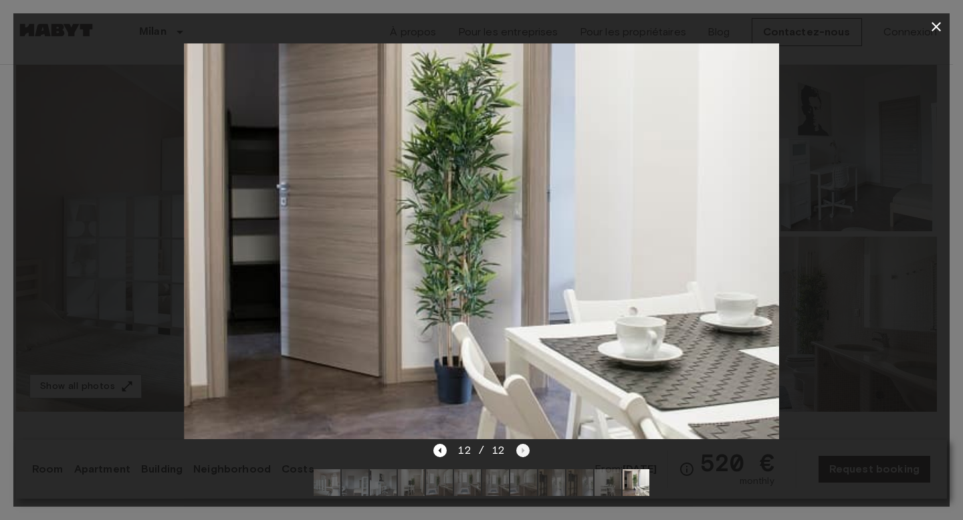
click at [524, 446] on div "12 / 12" at bounding box center [481, 451] width 96 height 16
click at [433, 446] on div "12 / 12" at bounding box center [481, 475] width 936 height 64
click at [439, 446] on icon "Previous image" at bounding box center [439, 450] width 13 height 13
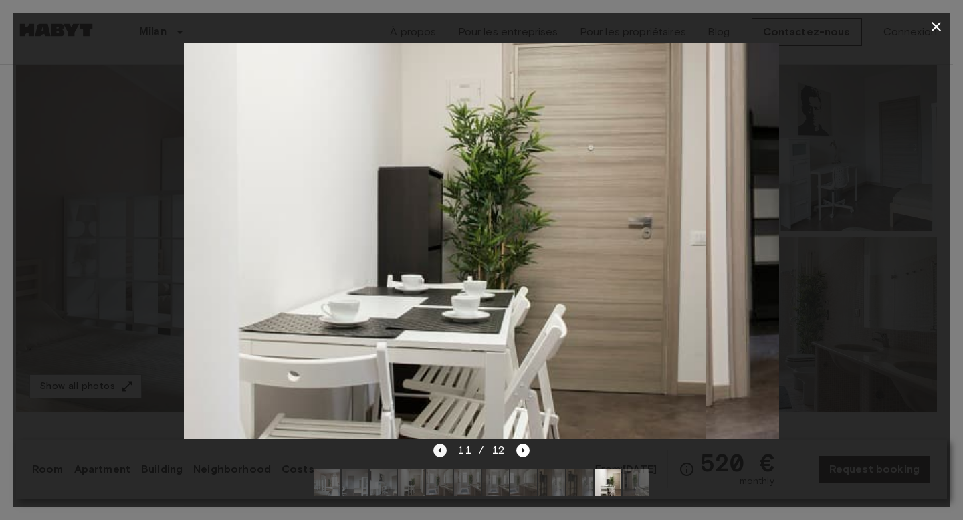
click at [439, 446] on icon "Previous image" at bounding box center [439, 450] width 13 height 13
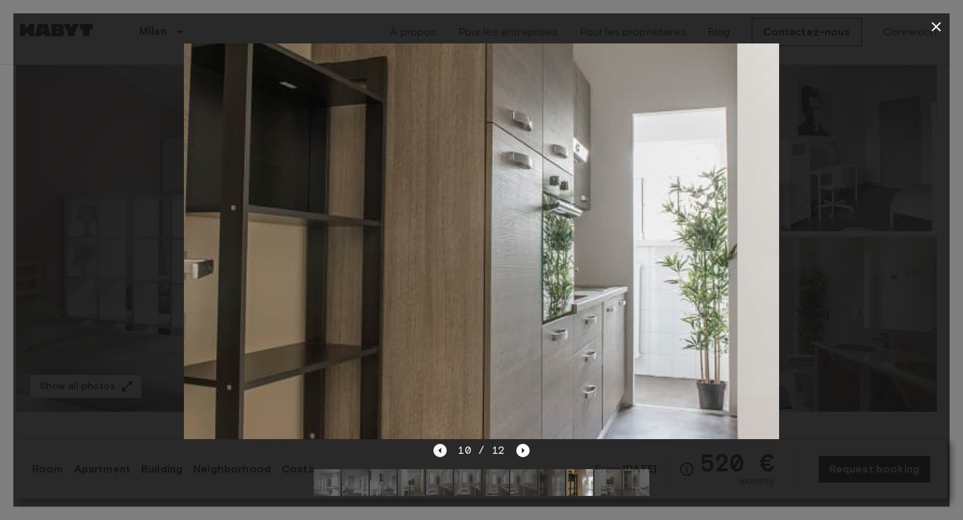
click at [439, 446] on icon "Previous image" at bounding box center [439, 450] width 13 height 13
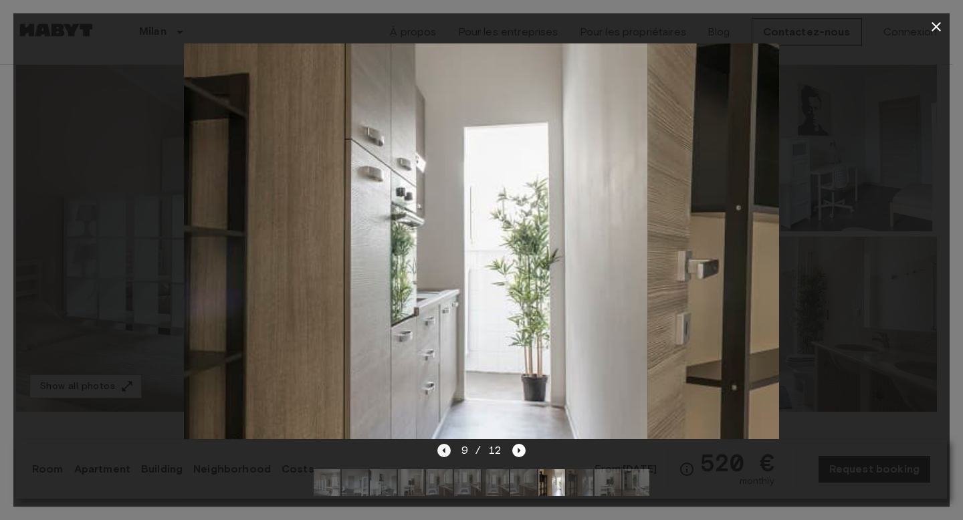
click at [439, 446] on icon "Previous image" at bounding box center [443, 450] width 13 height 13
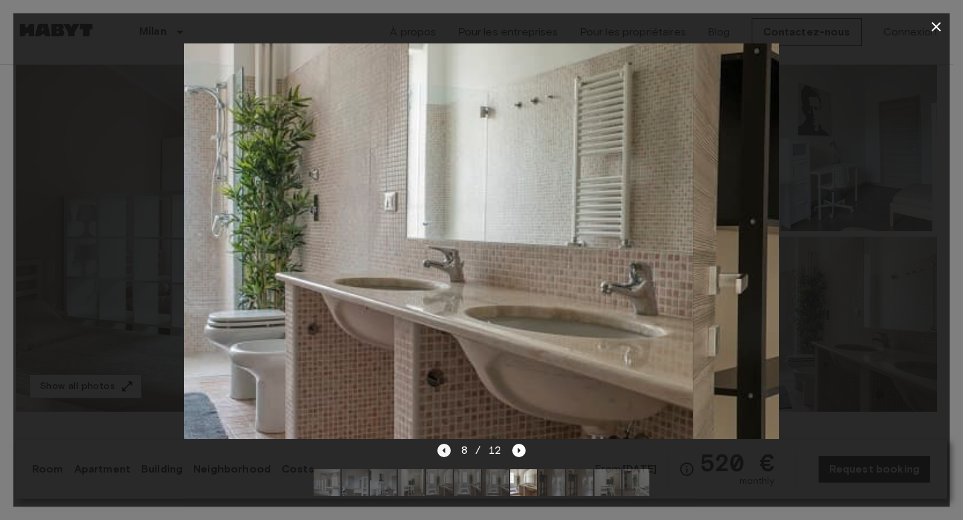
click at [439, 446] on icon "Previous image" at bounding box center [443, 450] width 13 height 13
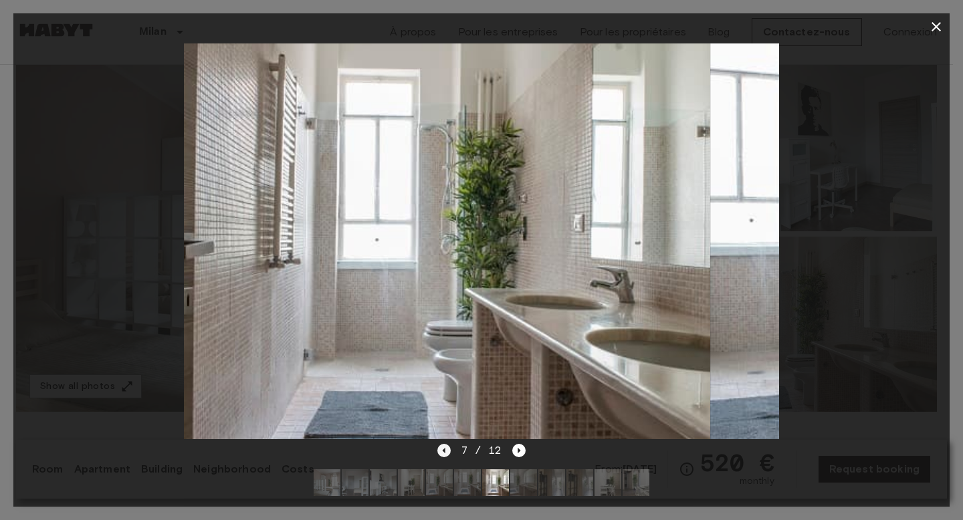
click at [439, 446] on icon "Previous image" at bounding box center [443, 450] width 13 height 13
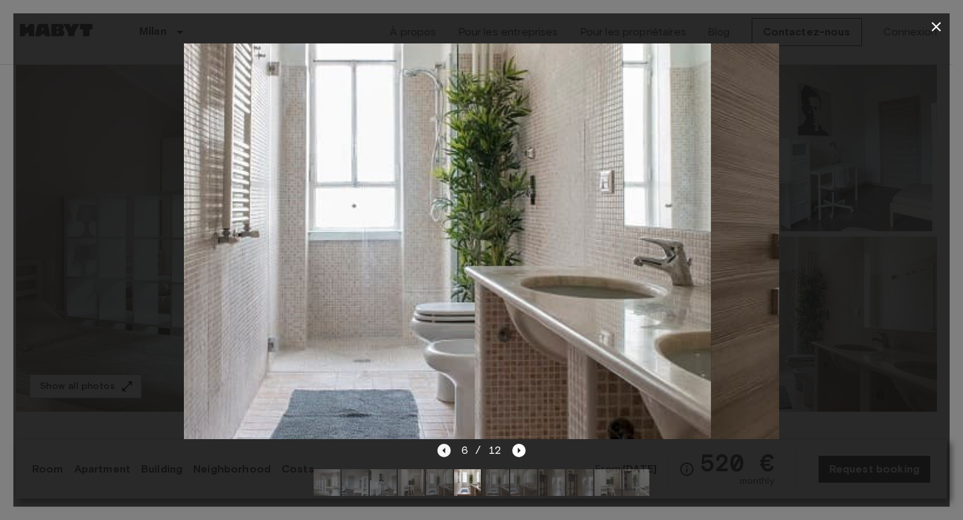
click at [439, 446] on icon "Previous image" at bounding box center [443, 450] width 13 height 13
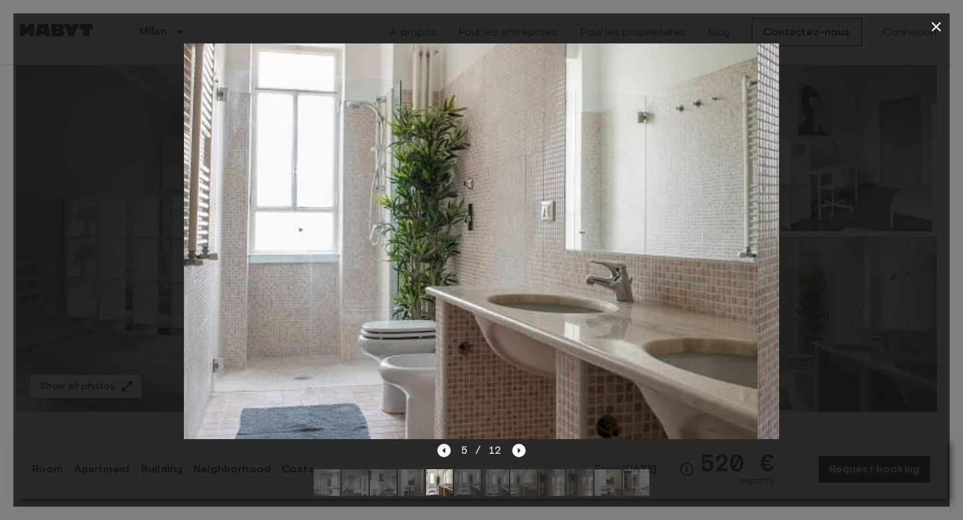
click at [439, 446] on icon "Previous image" at bounding box center [443, 450] width 13 height 13
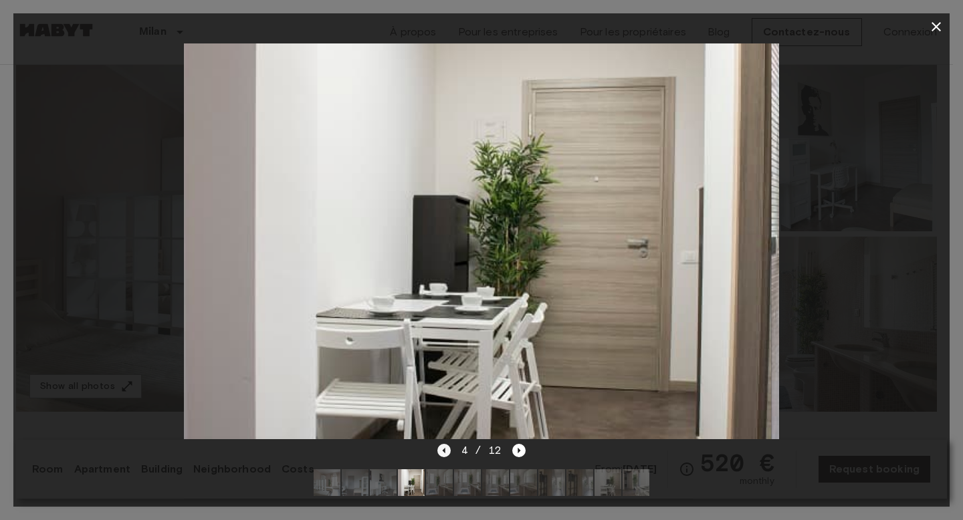
click at [439, 446] on icon "Previous image" at bounding box center [443, 450] width 13 height 13
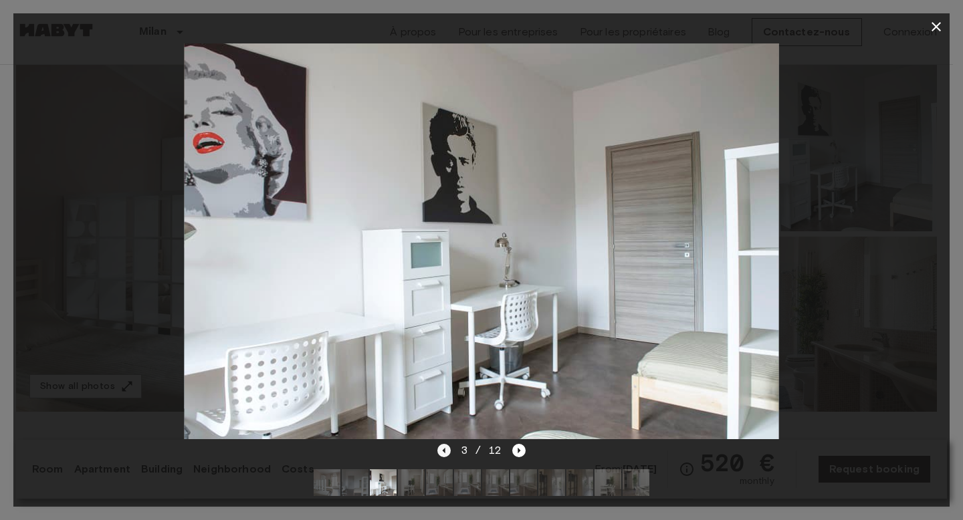
click at [439, 446] on icon "Previous image" at bounding box center [443, 450] width 13 height 13
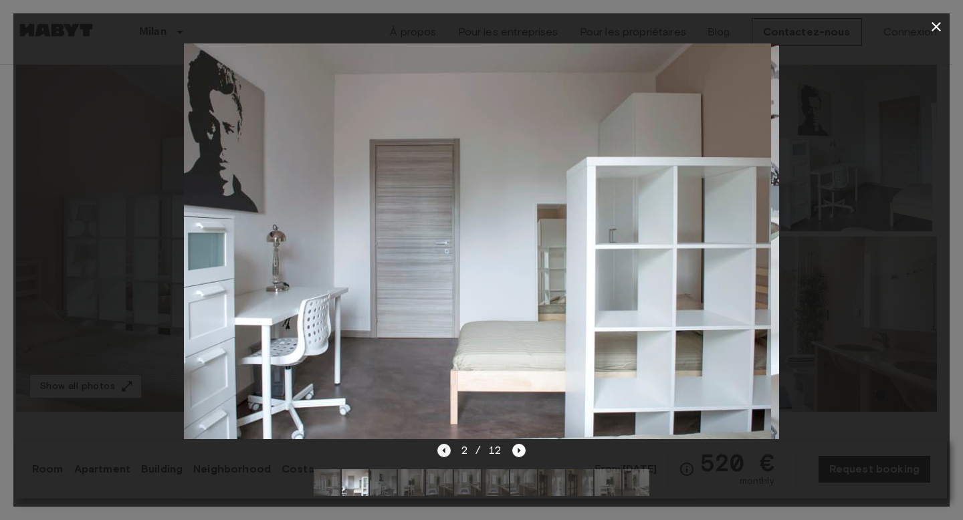
click at [439, 446] on icon "Previous image" at bounding box center [443, 450] width 13 height 13
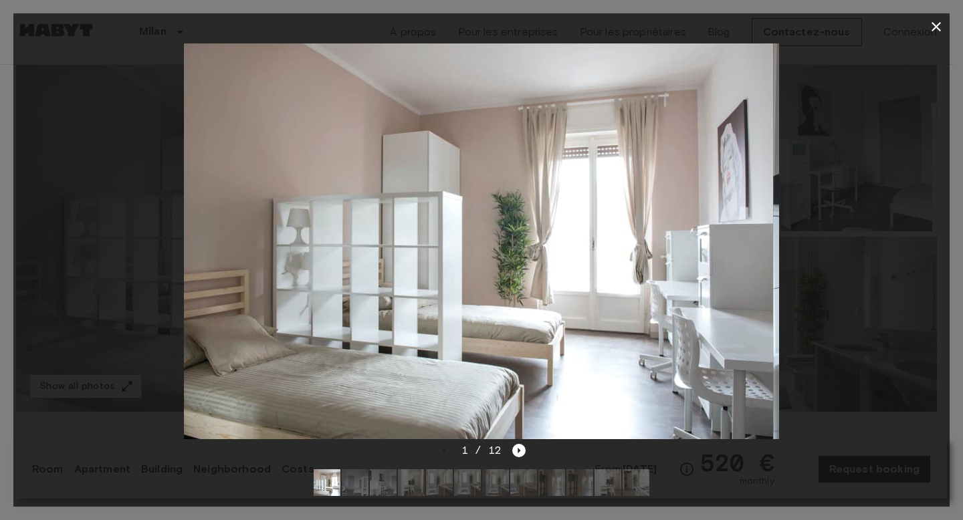
click at [885, 310] on div at bounding box center [481, 241] width 936 height 403
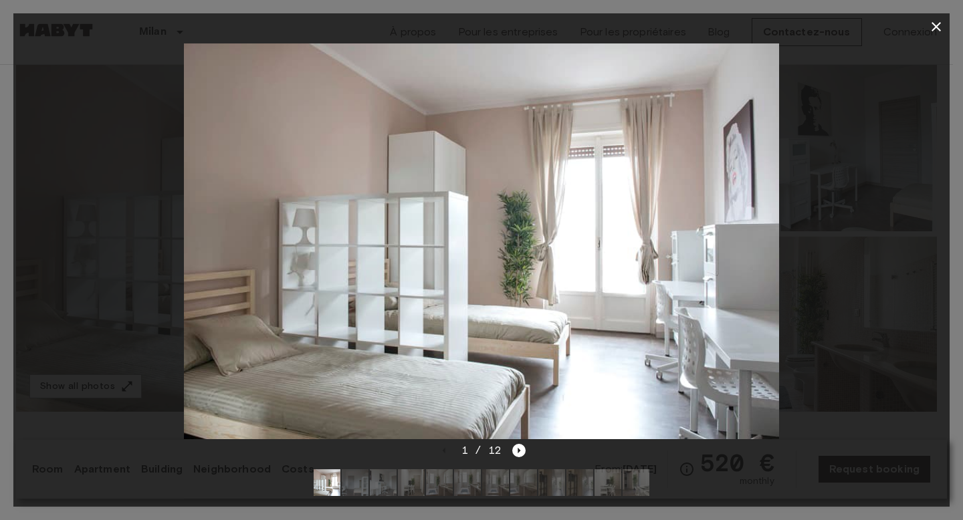
click at [938, 27] on icon "button" at bounding box center [936, 27] width 16 height 16
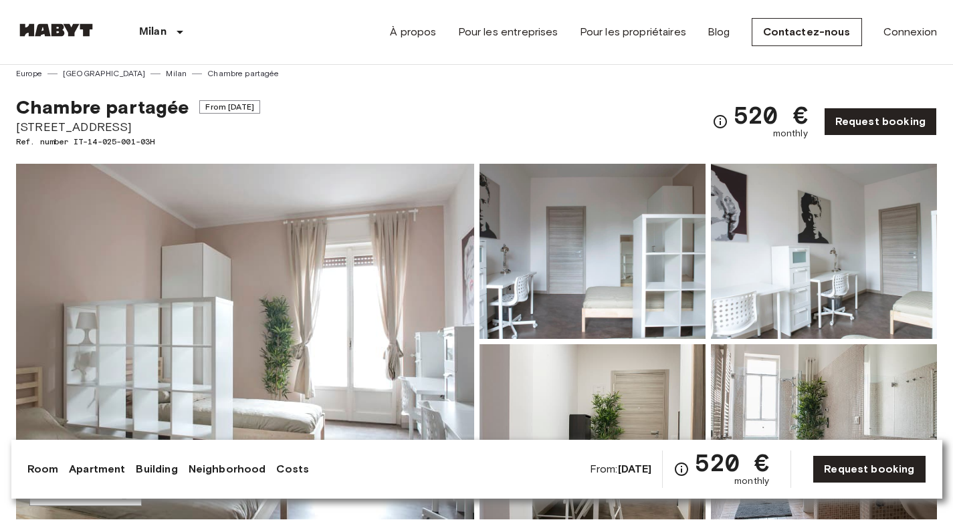
scroll to position [0, 0]
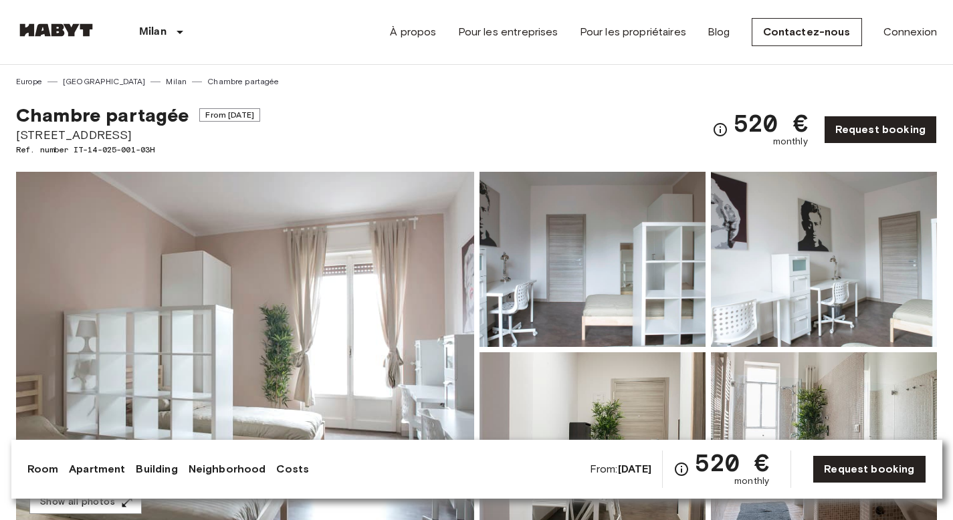
drag, startPoint x: 148, startPoint y: 135, endPoint x: 0, endPoint y: 130, distance: 147.9
copy span "[STREET_ADDRESS]"
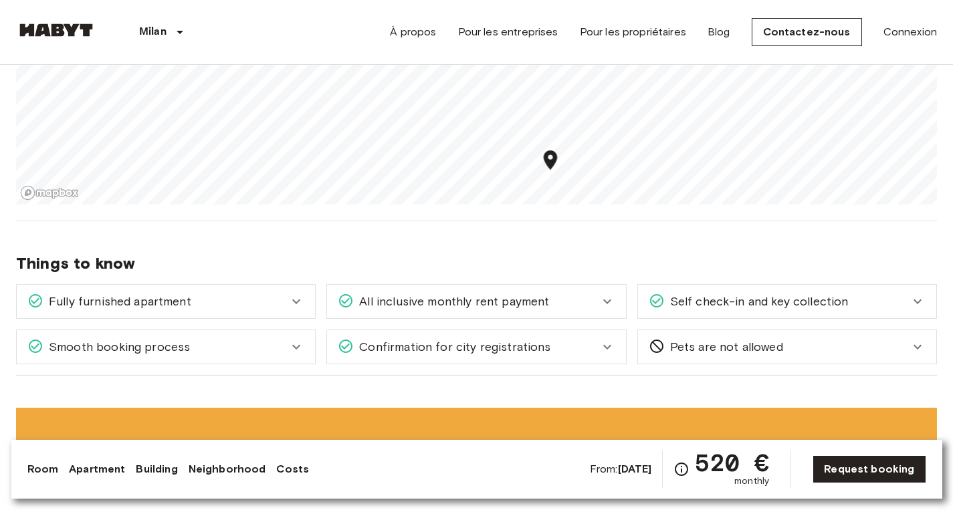
scroll to position [1184, 0]
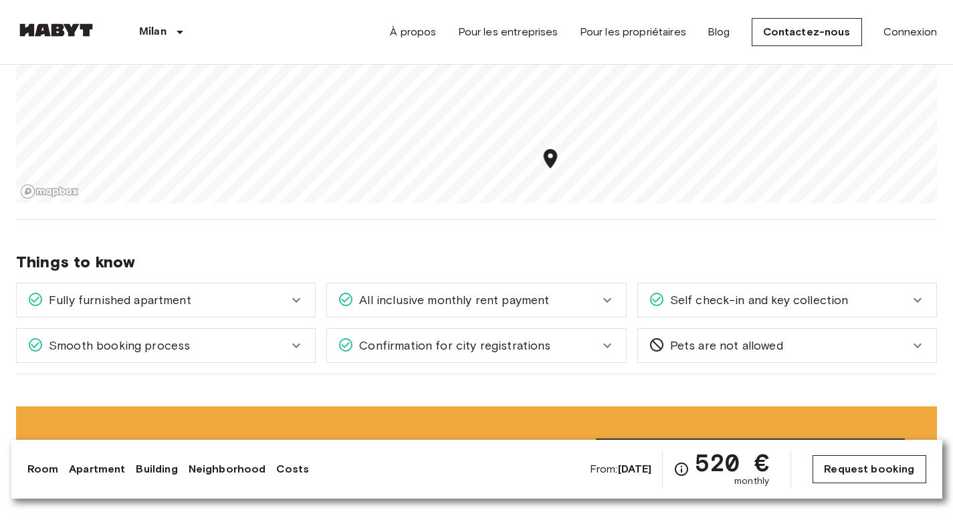
click at [845, 467] on link "Request booking" at bounding box center [868, 469] width 113 height 28
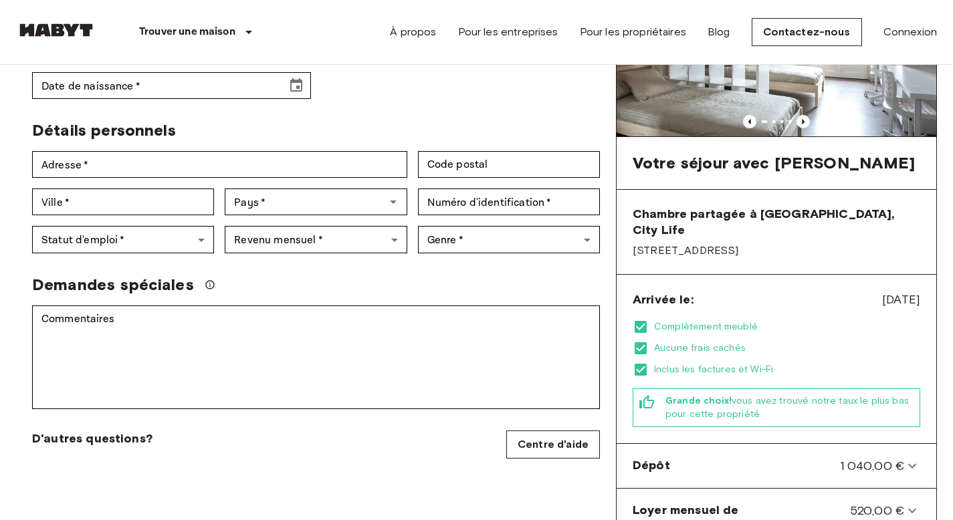
scroll to position [187, 0]
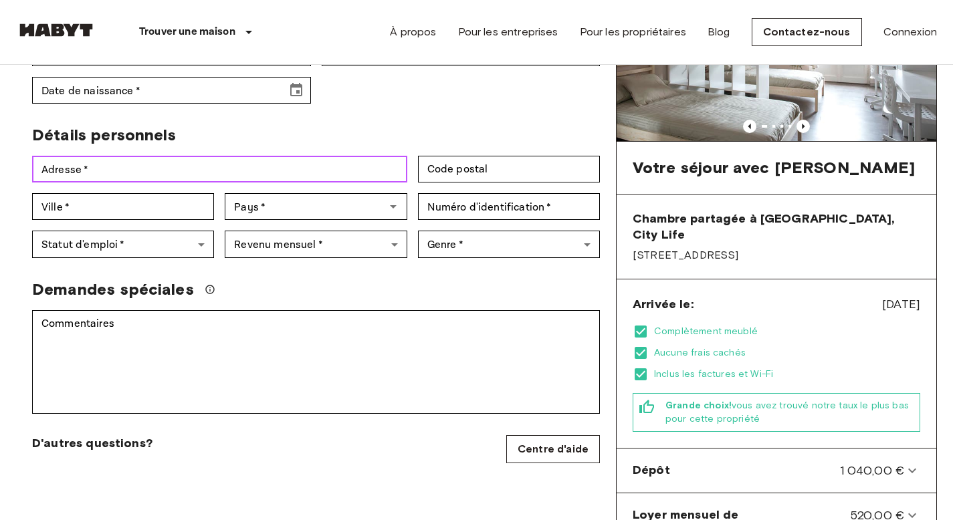
click at [209, 169] on input "Adresse   *" at bounding box center [219, 169] width 375 height 27
type input "**********"
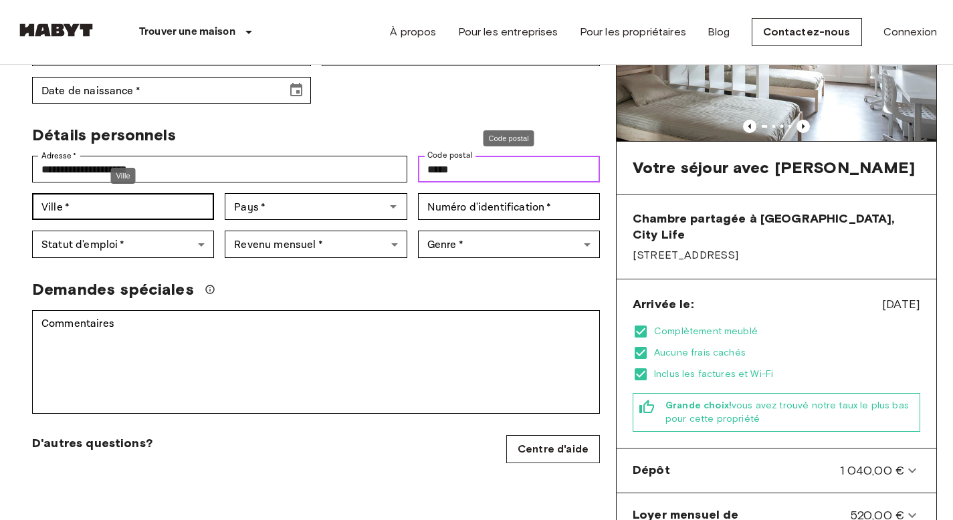
type input "*****"
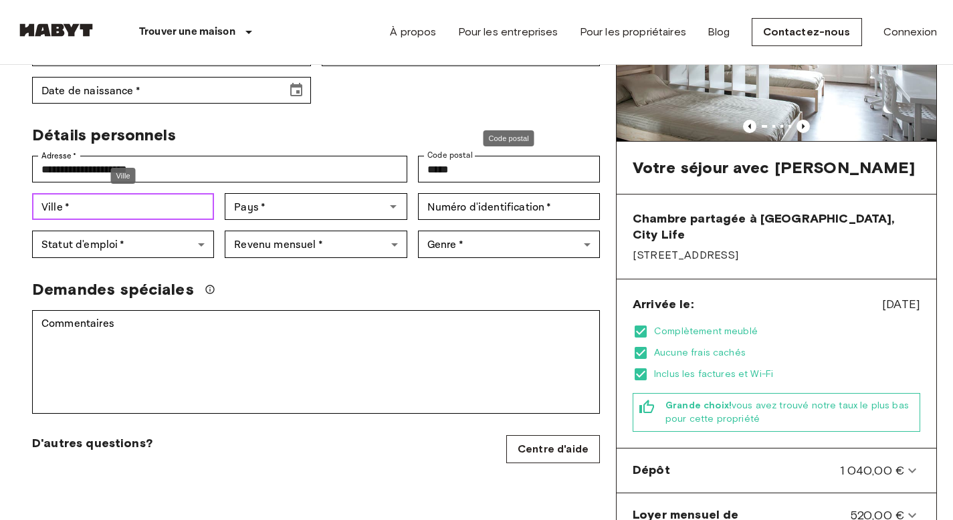
click at [65, 204] on div "Ville   * Ville   *" at bounding box center [123, 206] width 182 height 27
type input "*******"
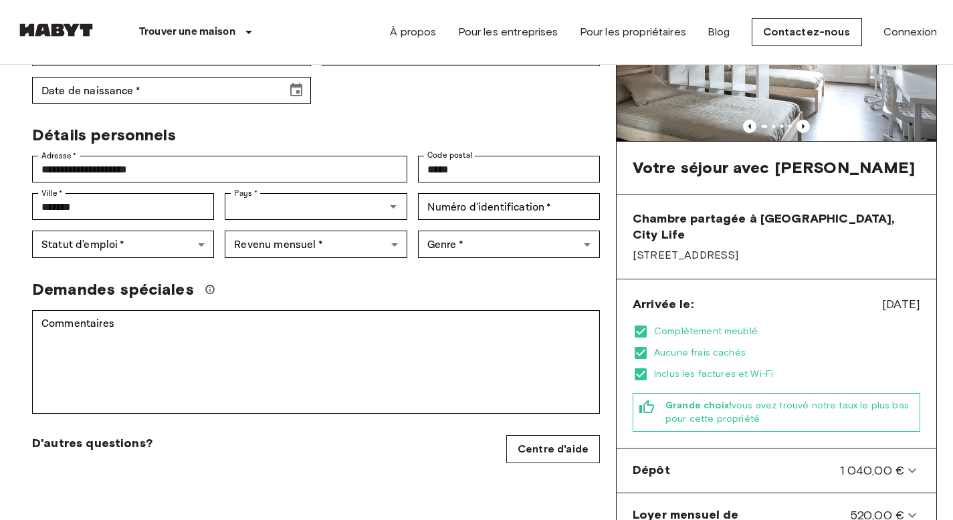
click at [247, 221] on div "Revenu mensuel   * ​ Revenu mensuel   *" at bounding box center [310, 239] width 193 height 38
click at [257, 209] on div "Pays   * Pays   *" at bounding box center [316, 206] width 182 height 27
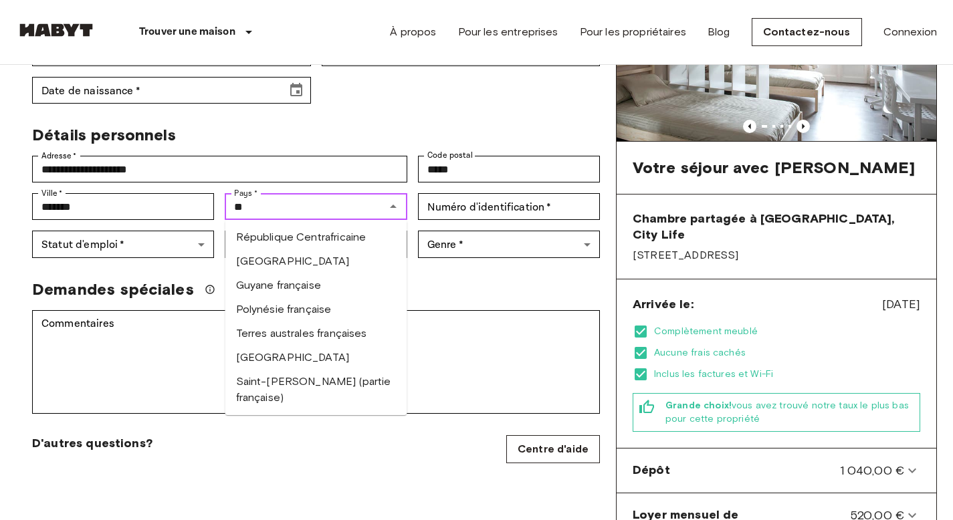
click at [256, 253] on li "France" at bounding box center [316, 261] width 182 height 24
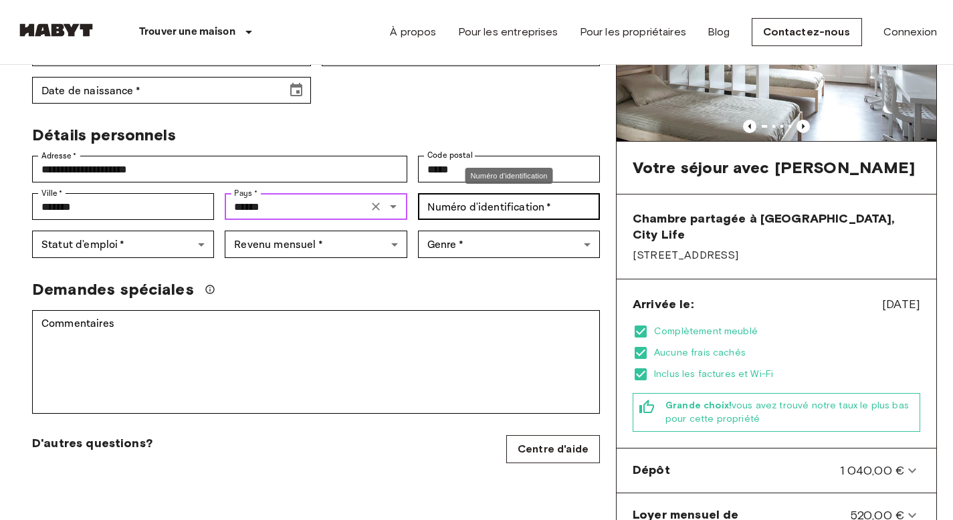
type input "******"
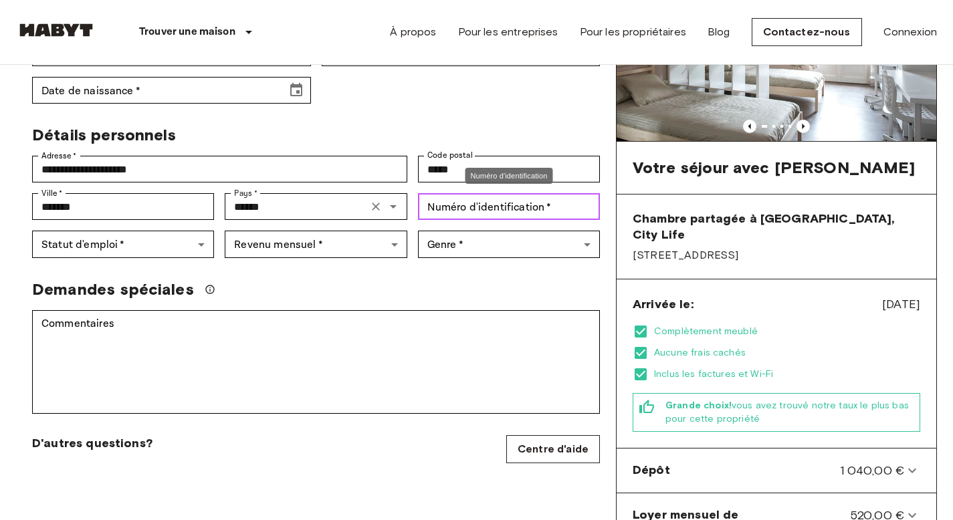
click at [496, 195] on input "Numéro d'identification   *" at bounding box center [509, 206] width 182 height 27
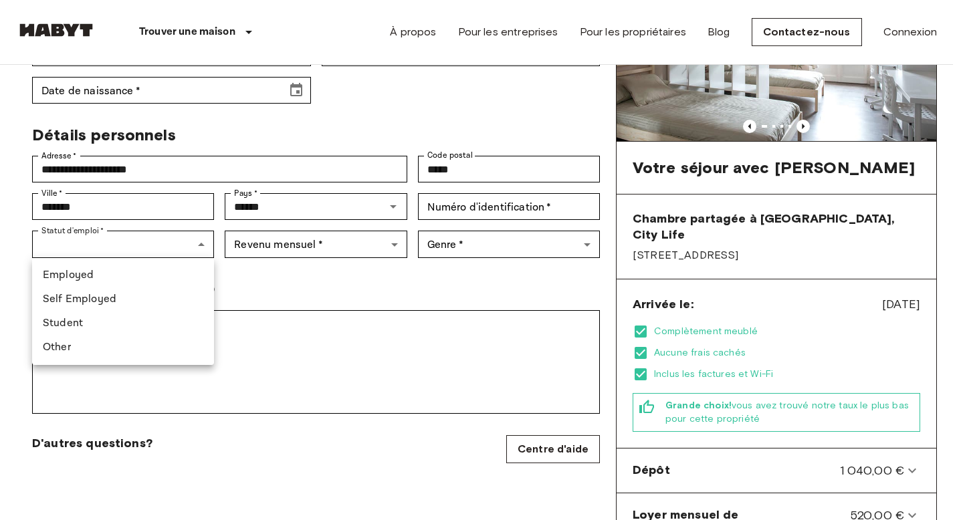
click at [135, 275] on li "Employed" at bounding box center [123, 275] width 182 height 24
type input "********"
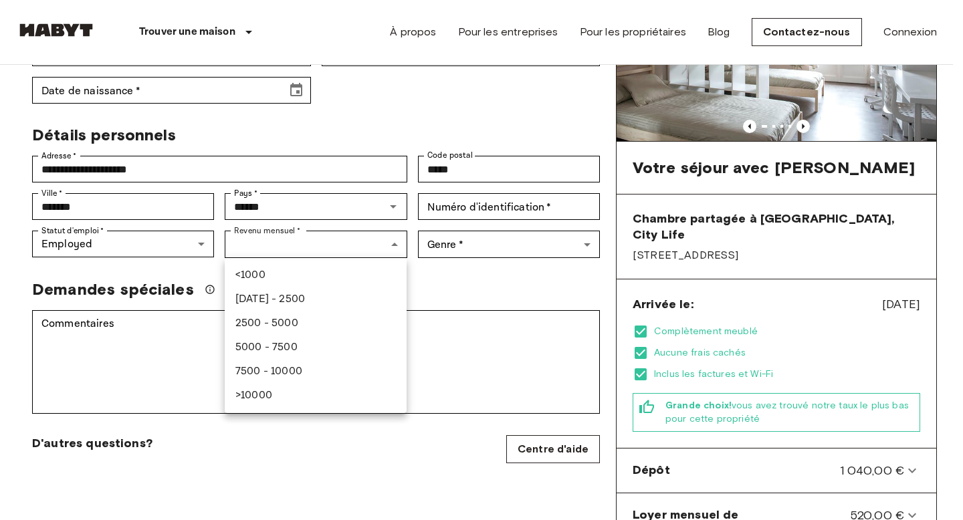
click at [289, 296] on li "1000 - 2500" at bounding box center [316, 300] width 182 height 24
type input "***"
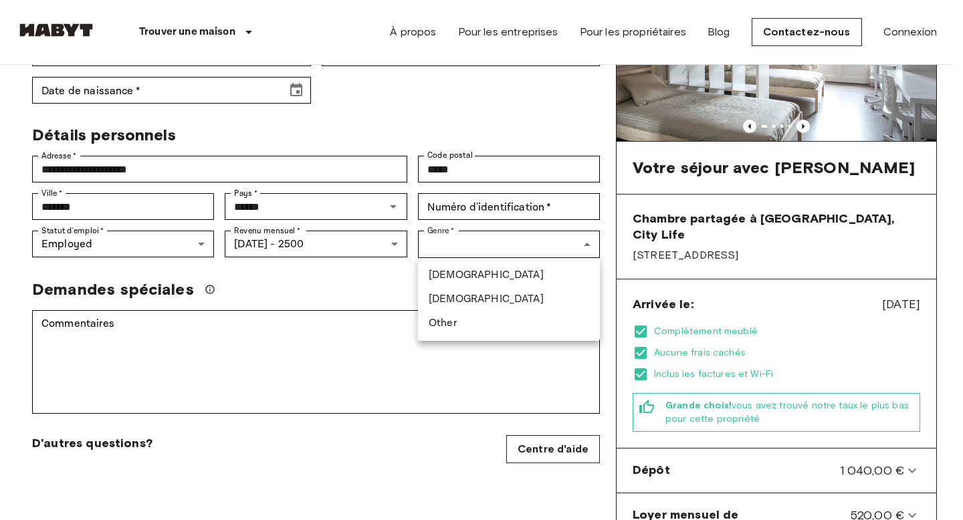
click at [475, 280] on li "Male" at bounding box center [509, 275] width 182 height 24
type input "****"
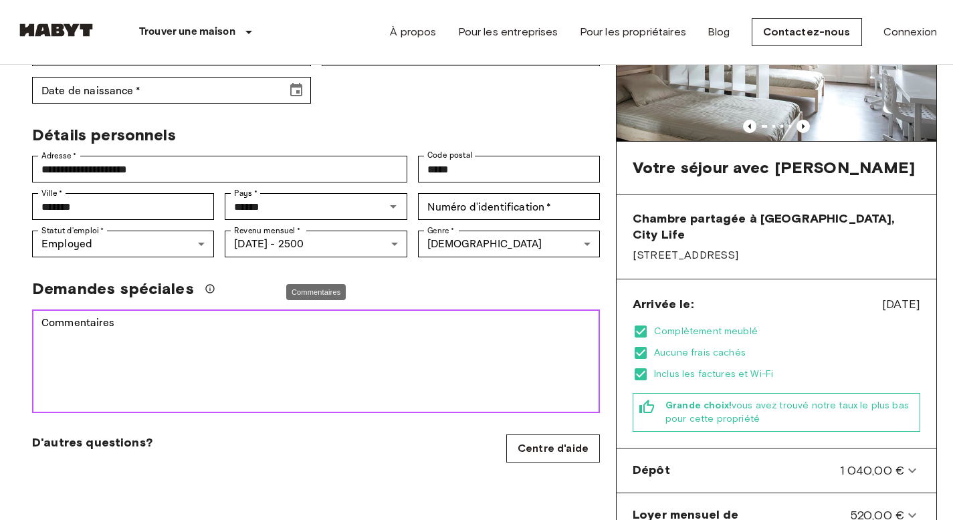
click at [330, 320] on textarea "Commentaires" at bounding box center [315, 362] width 549 height 92
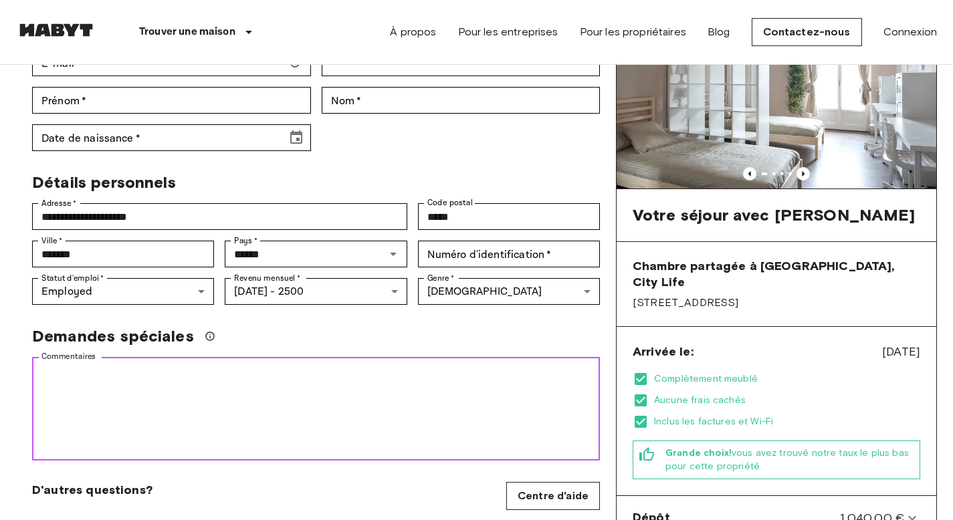
scroll to position [107, 0]
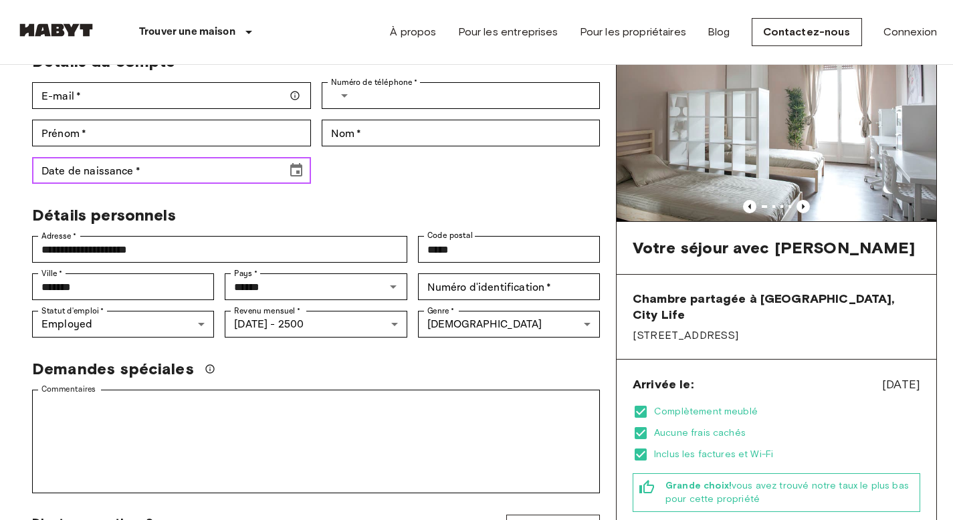
click at [251, 179] on input "Date de naissance   *" at bounding box center [154, 170] width 245 height 27
click at [90, 169] on input "**********" at bounding box center [154, 170] width 245 height 27
click at [79, 168] on input "**********" at bounding box center [154, 170] width 245 height 27
click at [76, 169] on input "**********" at bounding box center [154, 170] width 245 height 27
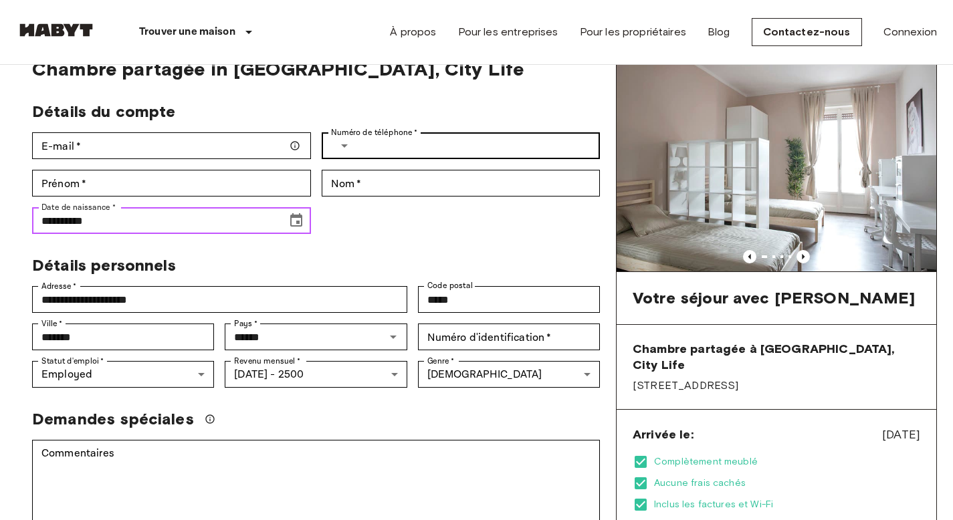
scroll to position [49, 0]
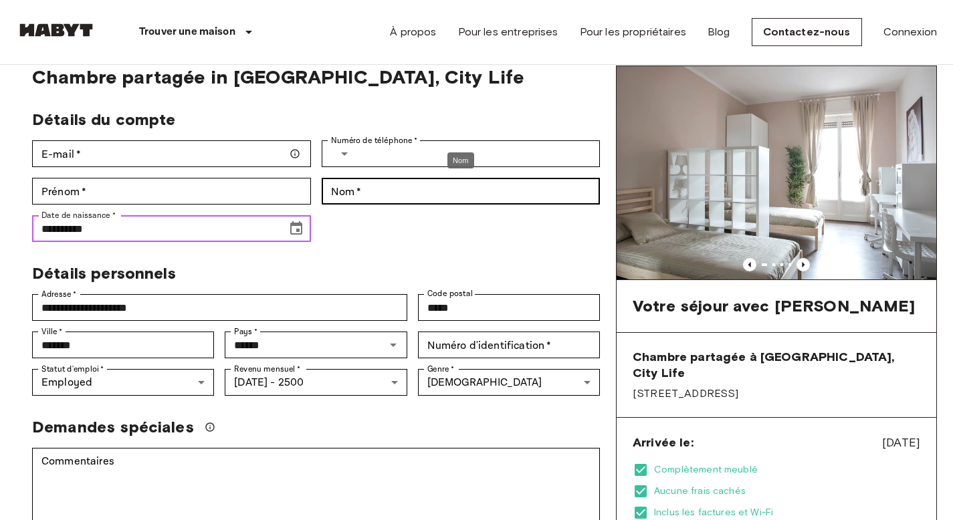
type input "**********"
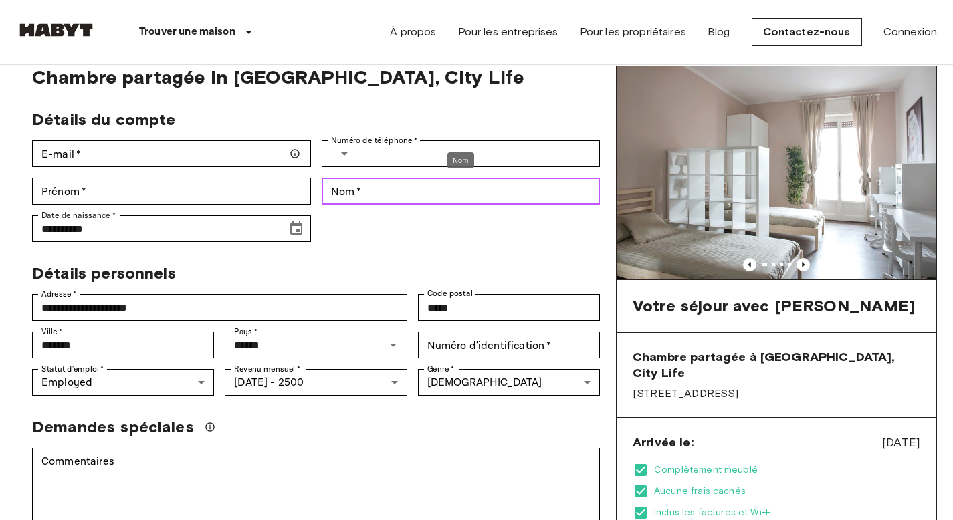
click at [414, 190] on input "Nom   *" at bounding box center [461, 191] width 279 height 27
type input "*********"
click at [231, 206] on div "**********" at bounding box center [166, 223] width 290 height 37
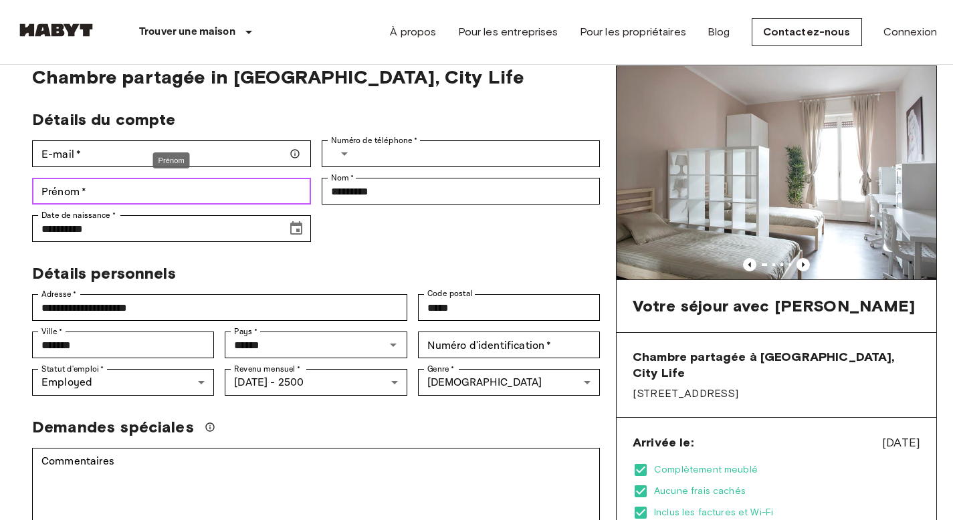
click at [203, 197] on input "Prénom   *" at bounding box center [171, 191] width 279 height 27
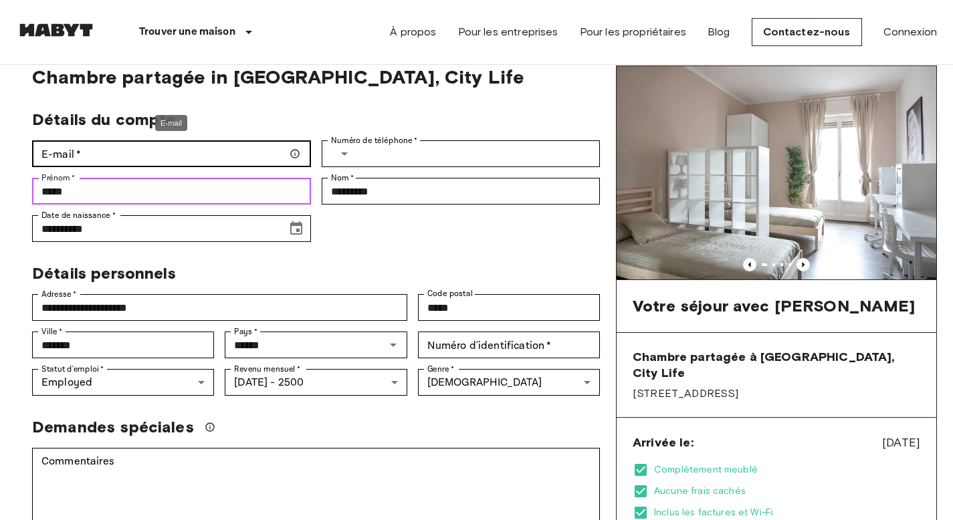
type input "*****"
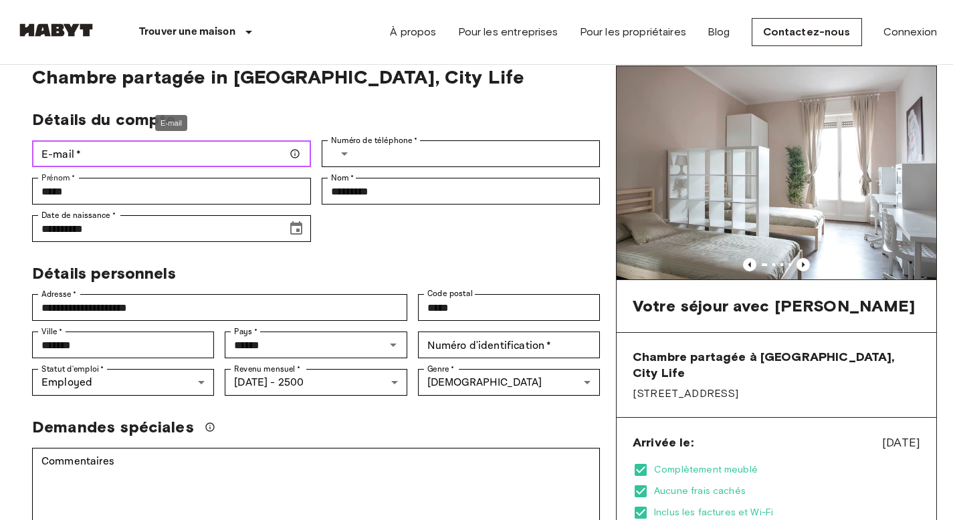
click at [142, 160] on input "E-mail   *" at bounding box center [171, 153] width 279 height 27
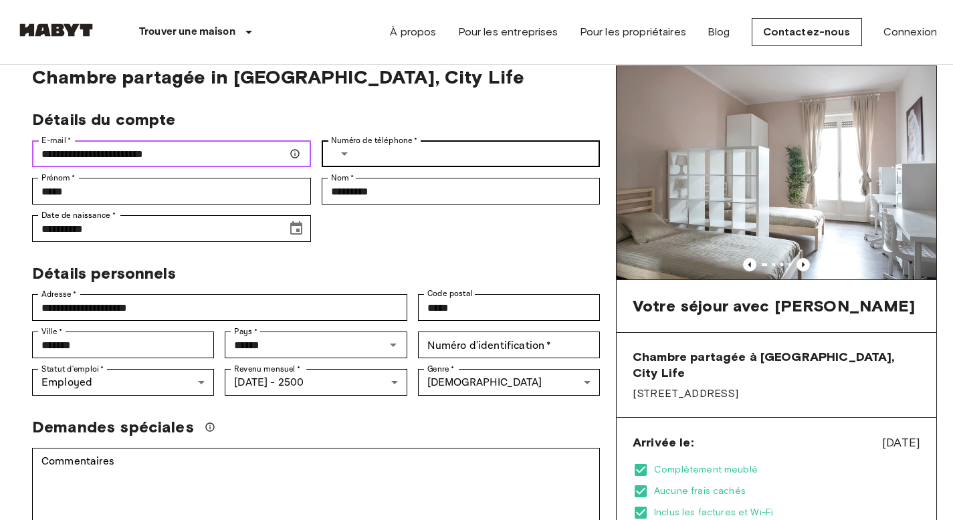
type input "**********"
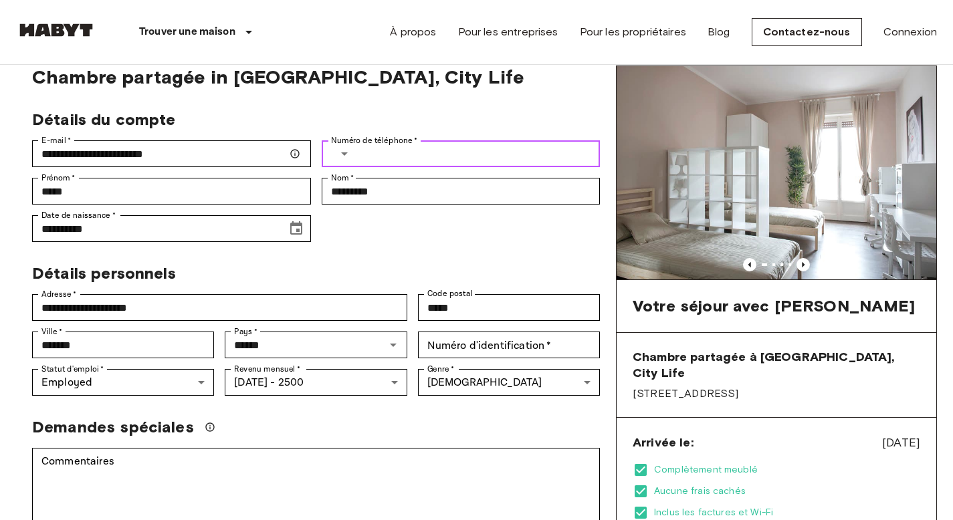
click at [341, 150] on icon "Select country" at bounding box center [344, 154] width 16 height 16
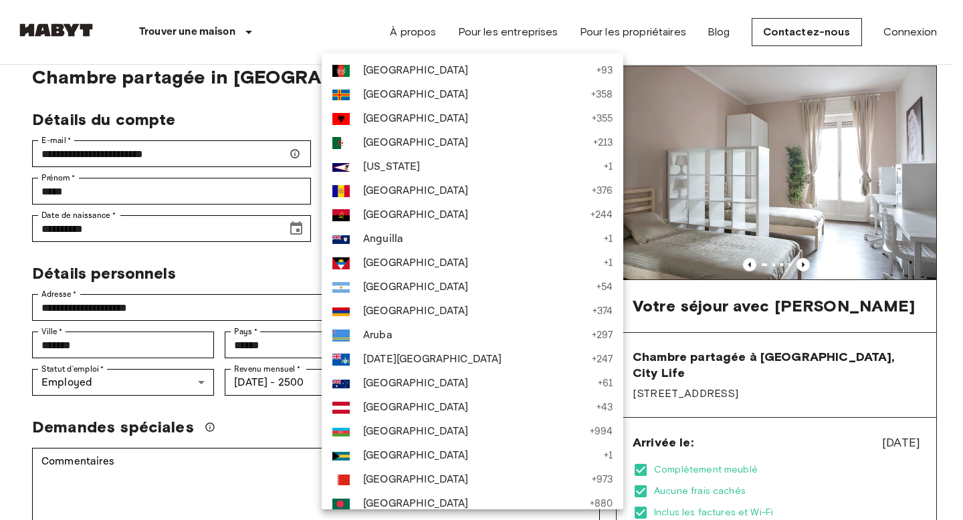
click at [395, 157] on li "American Samoa + 1" at bounding box center [473, 167] width 302 height 24
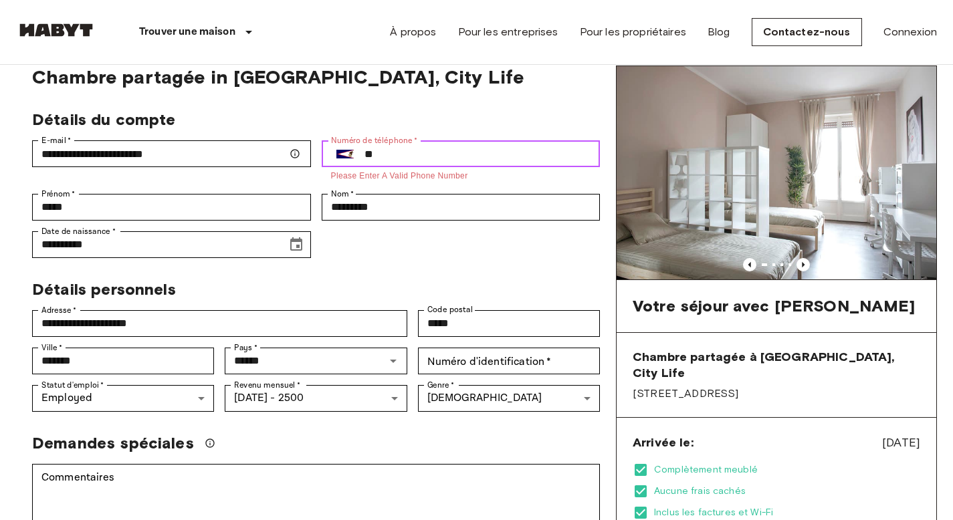
click at [381, 156] on input "**" at bounding box center [482, 153] width 236 height 27
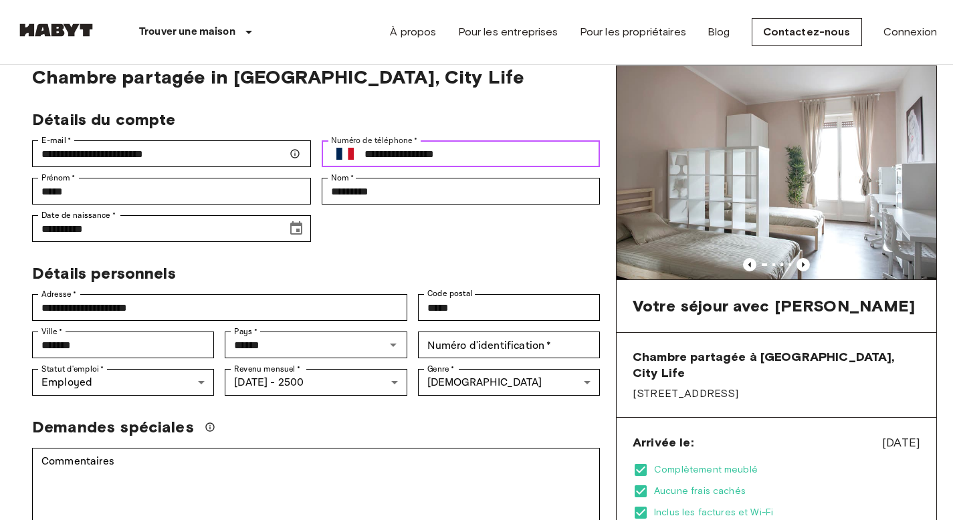
type input "**********"
click at [417, 239] on div "**********" at bounding box center [310, 170] width 578 height 143
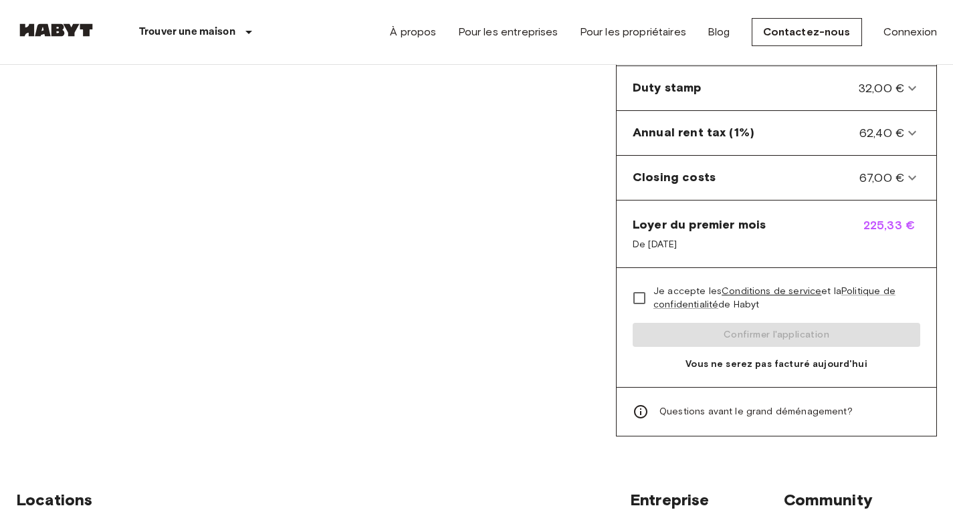
scroll to position [746, 0]
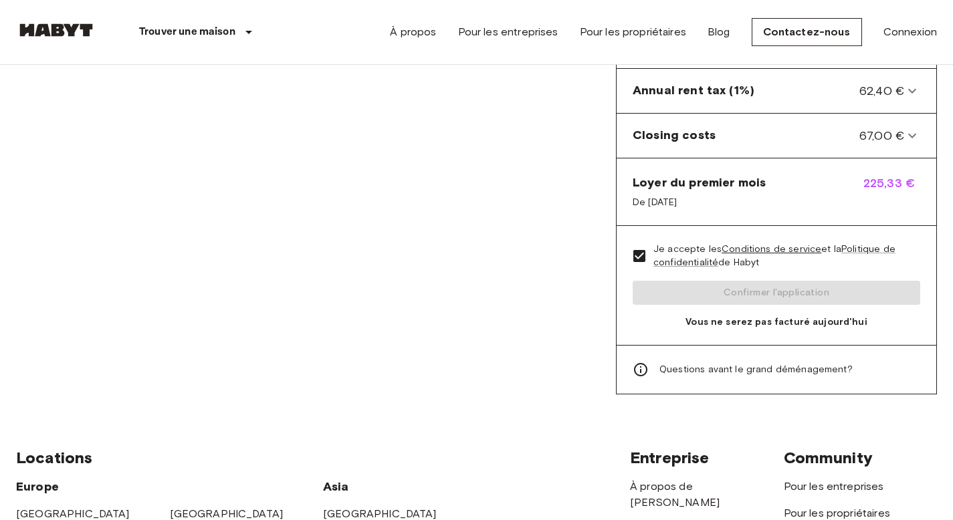
click at [682, 275] on div "Je accepte les Conditions de service et la Politique de confidentialité de Haby…" at bounding box center [777, 286] width 320 height 120
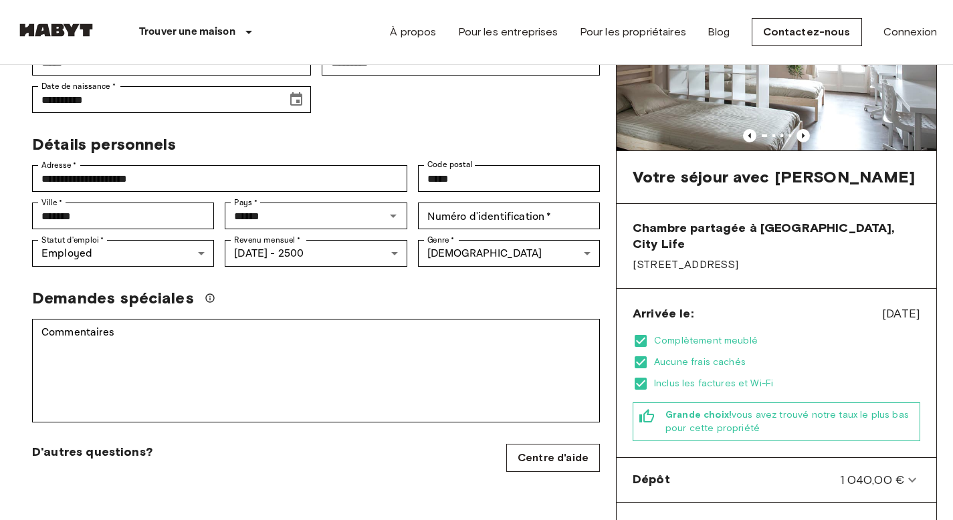
scroll to position [164, 0]
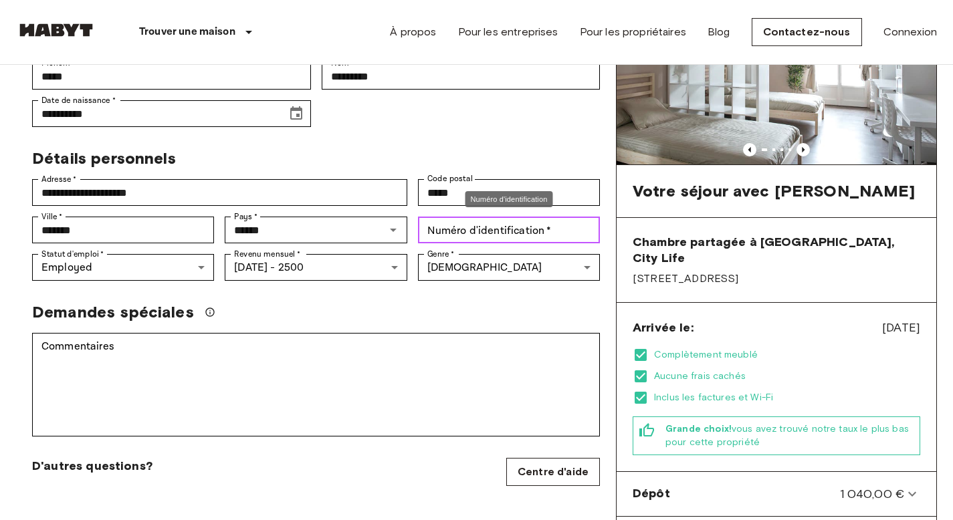
click at [489, 228] on div "Numéro d'identification   * Numéro d'identification   *" at bounding box center [509, 230] width 182 height 27
click at [516, 211] on div "Numéro d'identification" at bounding box center [509, 203] width 90 height 27
click at [516, 211] on div "Numéro d'identification   * Numéro d'identification   *" at bounding box center [503, 224] width 193 height 37
click at [552, 232] on input "Numéro d'identification   *" at bounding box center [509, 230] width 182 height 27
type input "*"
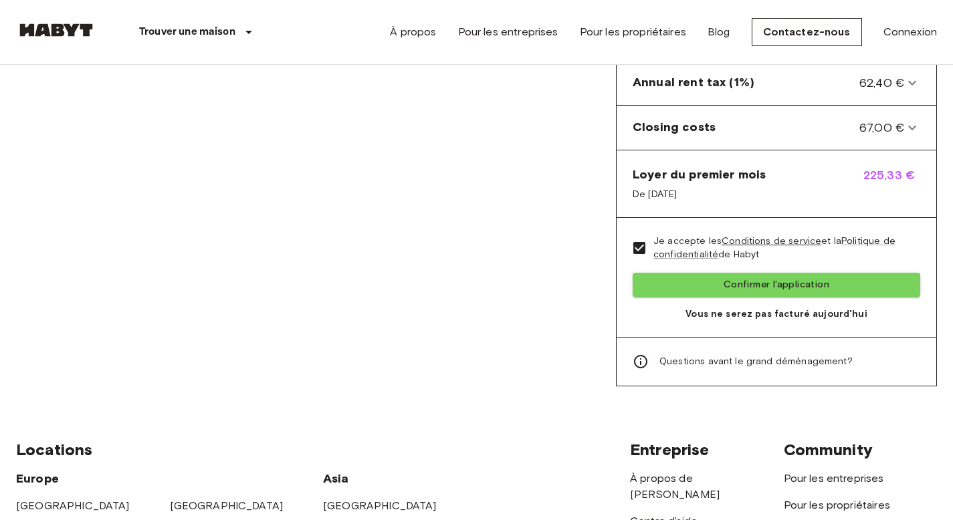
scroll to position [829, 0]
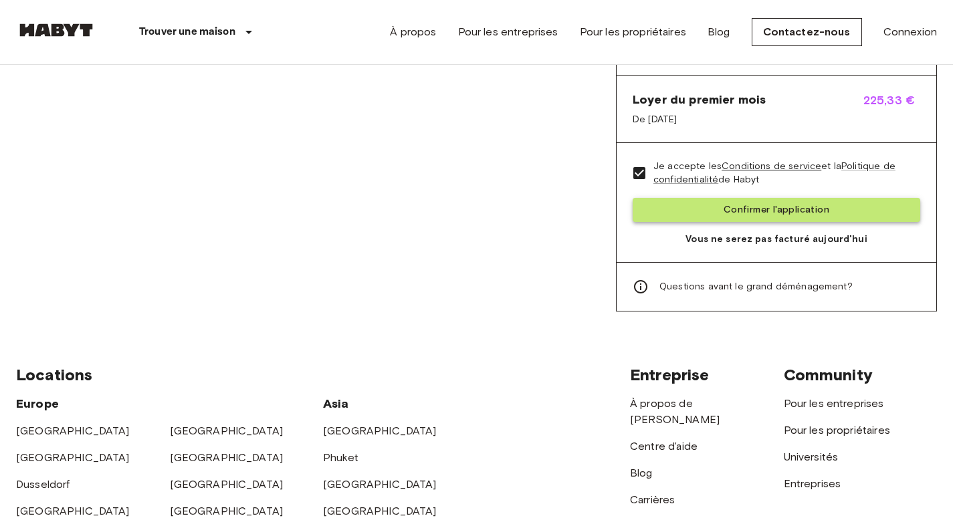
type input "**********"
click at [710, 204] on button "Confirmer l'application" at bounding box center [777, 210] width 288 height 25
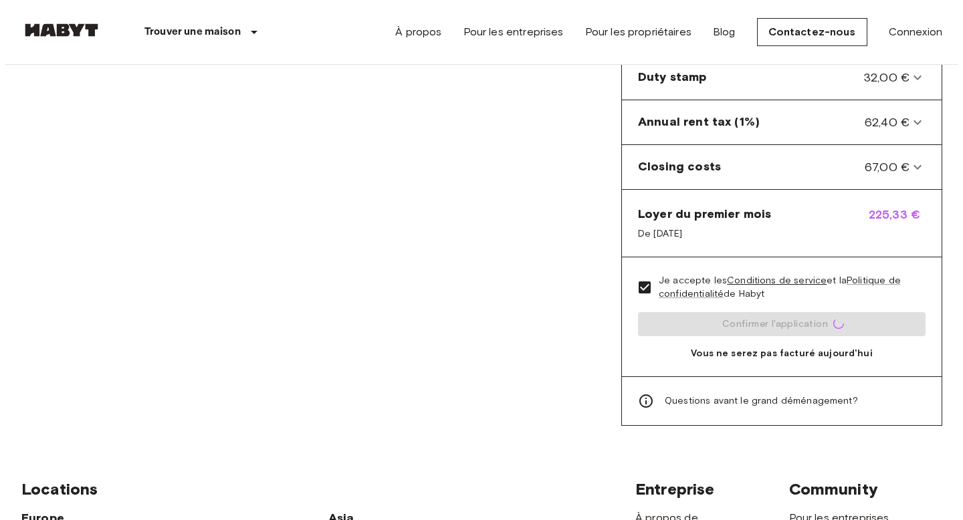
scroll to position [709, 0]
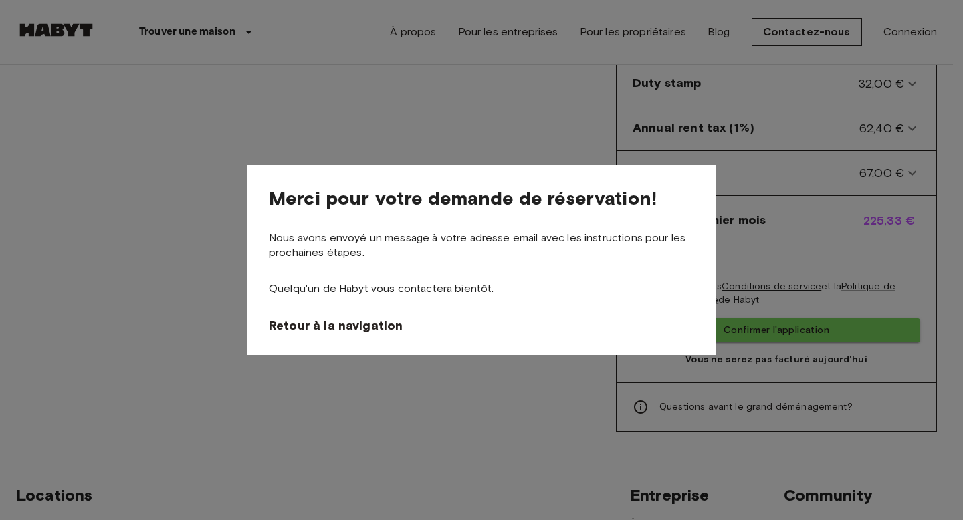
click at [782, 244] on div at bounding box center [481, 260] width 963 height 520
click at [384, 327] on span "Retour à la navigation" at bounding box center [338, 326] width 134 height 16
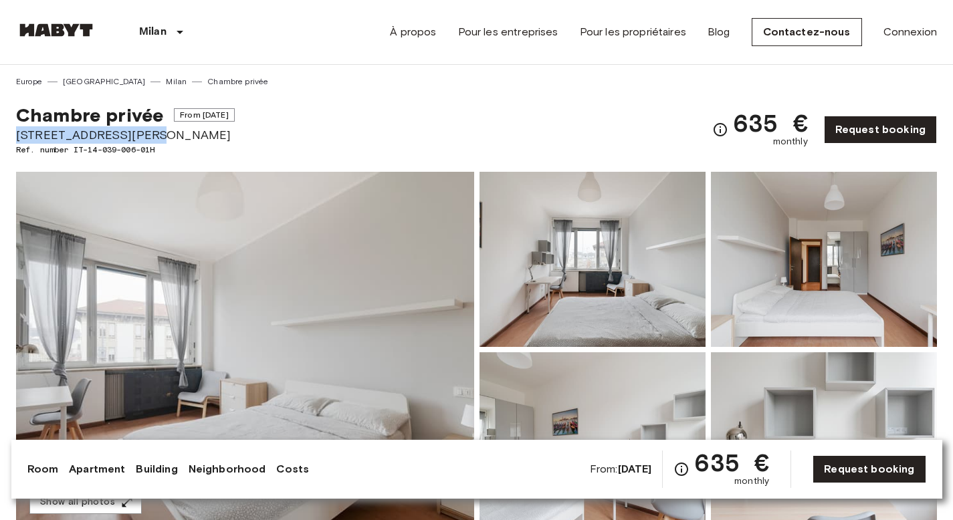
click at [16, 136] on span "[STREET_ADDRESS][PERSON_NAME]" at bounding box center [125, 134] width 219 height 17
